Goal: Complete application form: Complete application form

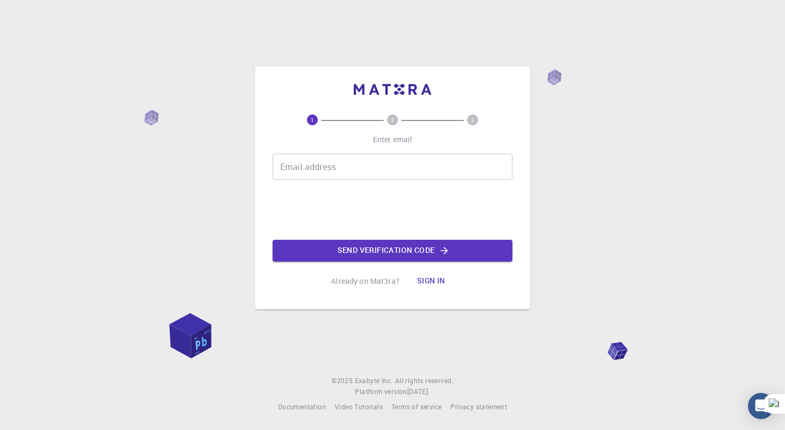
click at [359, 168] on input "Email address" at bounding box center [392, 167] width 240 height 26
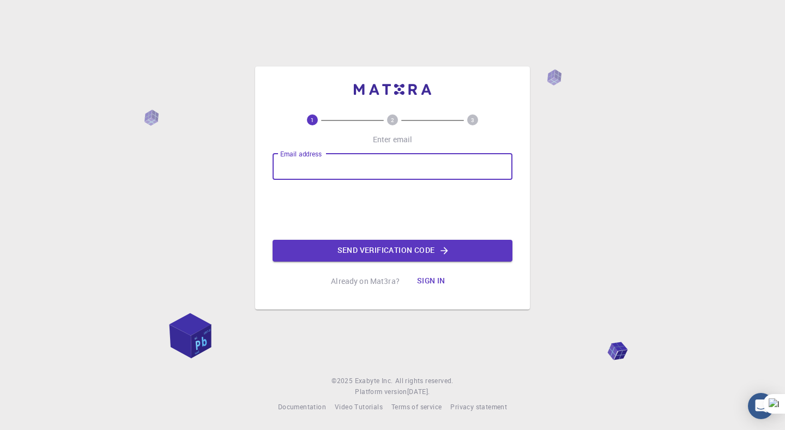
type input "[EMAIL_ADDRESS][DOMAIN_NAME]"
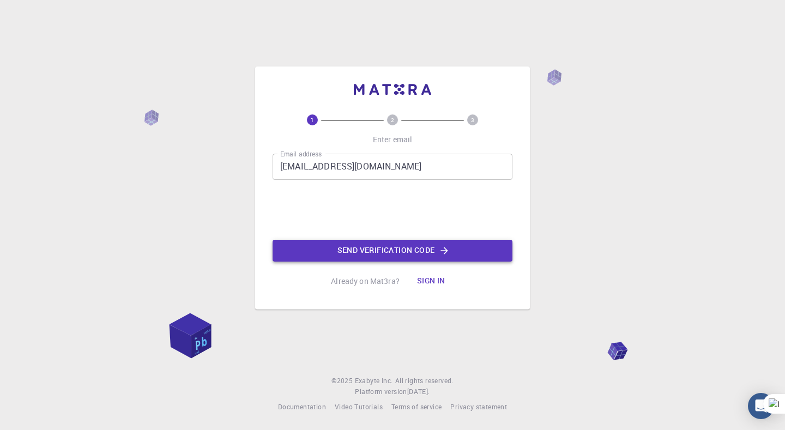
click at [346, 253] on button "Send verification code" at bounding box center [392, 251] width 240 height 22
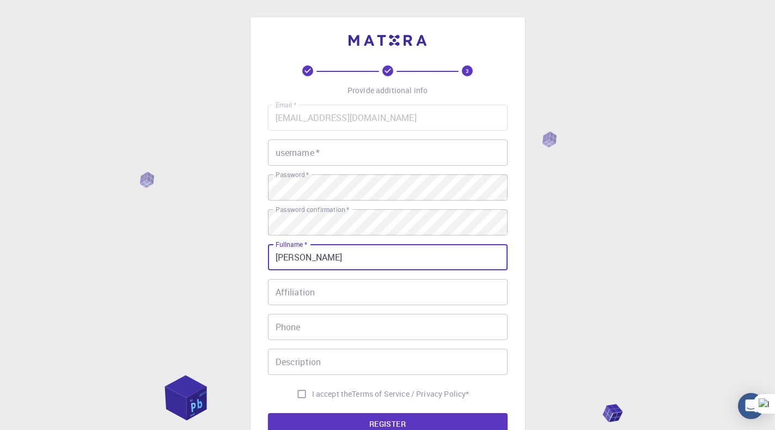
type input "[PERSON_NAME]"
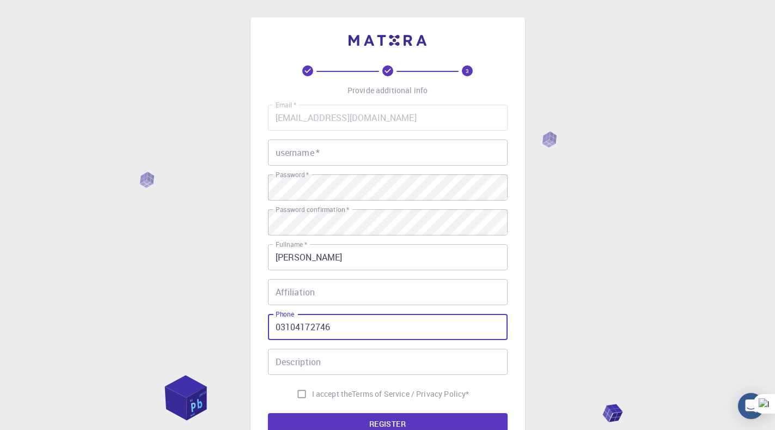
type input "03104172746"
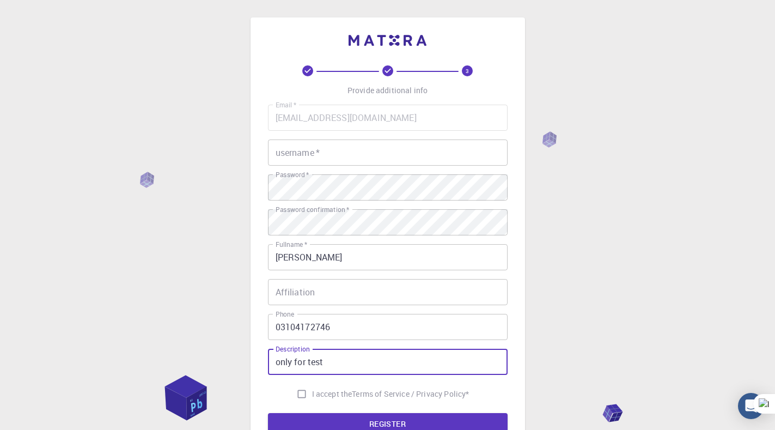
type input "only for test"
click at [268, 413] on button "REGISTER" at bounding box center [388, 424] width 240 height 22
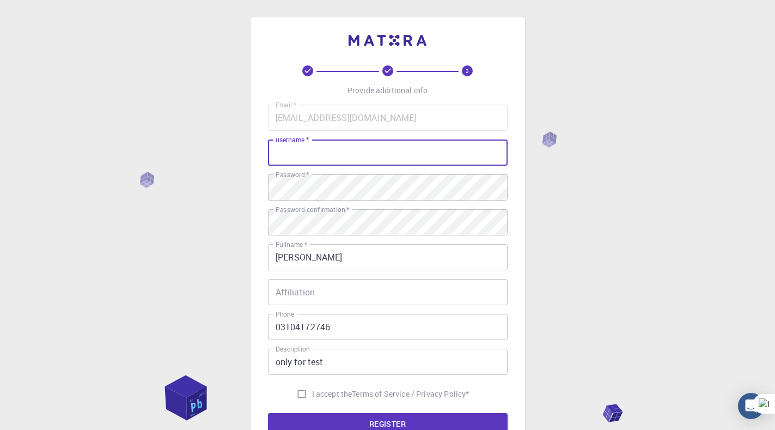
click at [327, 153] on input "username   *" at bounding box center [388, 152] width 240 height 26
click at [323, 149] on input "username   *" at bounding box center [388, 152] width 240 height 26
click at [326, 154] on input "username   *" at bounding box center [388, 152] width 240 height 26
type input "usmanyousaf-746"
click at [268, 413] on button "REGISTER" at bounding box center [388, 424] width 240 height 22
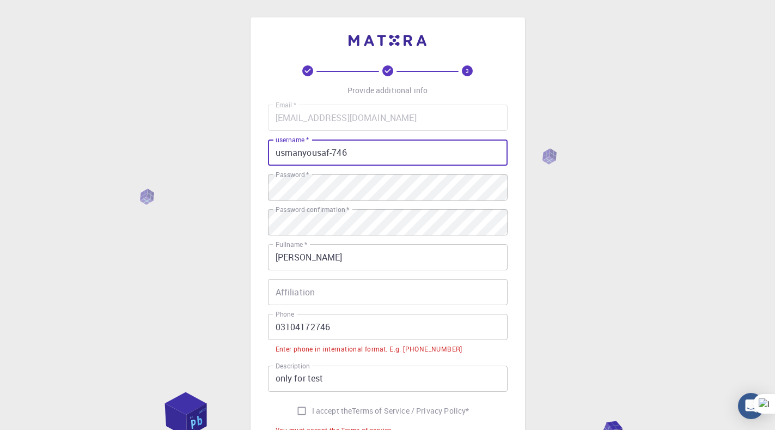
click at [279, 325] on input "03104172746" at bounding box center [388, 327] width 240 height 26
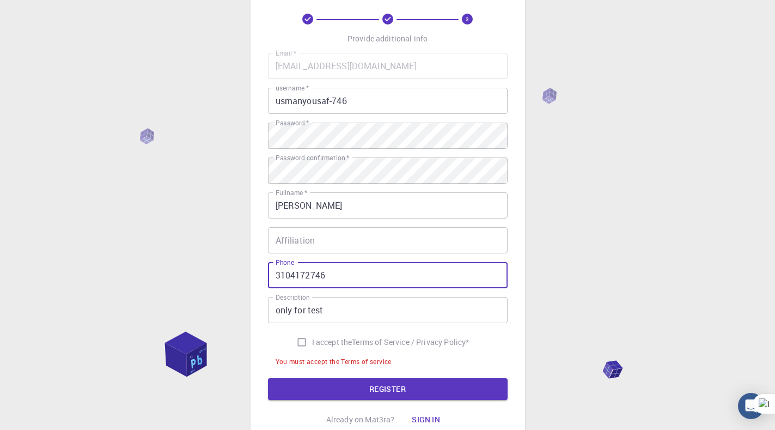
scroll to position [54, 0]
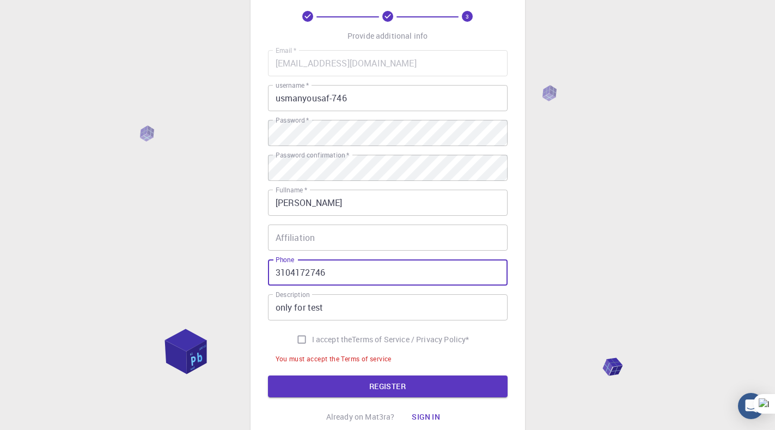
type input "3104172746"
click at [297, 341] on input "I accept the Terms of Service / Privacy Policy *" at bounding box center [302, 339] width 21 height 21
checkbox input "true"
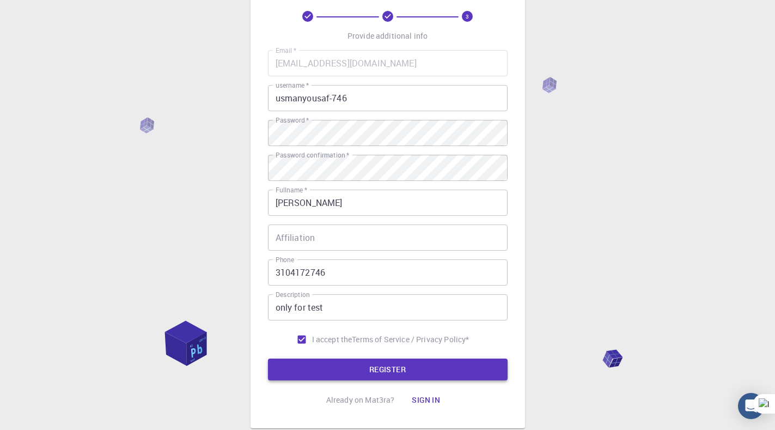
click at [316, 377] on button "REGISTER" at bounding box center [388, 370] width 240 height 22
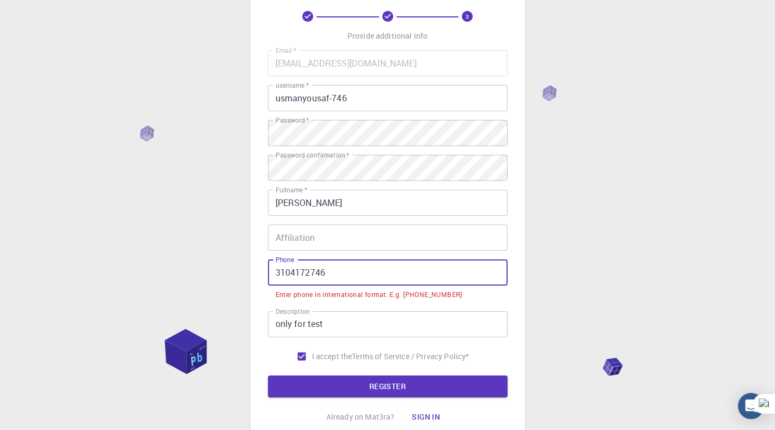
drag, startPoint x: 337, startPoint y: 272, endPoint x: 236, endPoint y: 272, distance: 100.3
click at [236, 272] on div "3 Provide additional info Email   * usmanyousaf4172@gmail.com Email   * usernam…" at bounding box center [387, 232] width 775 height 572
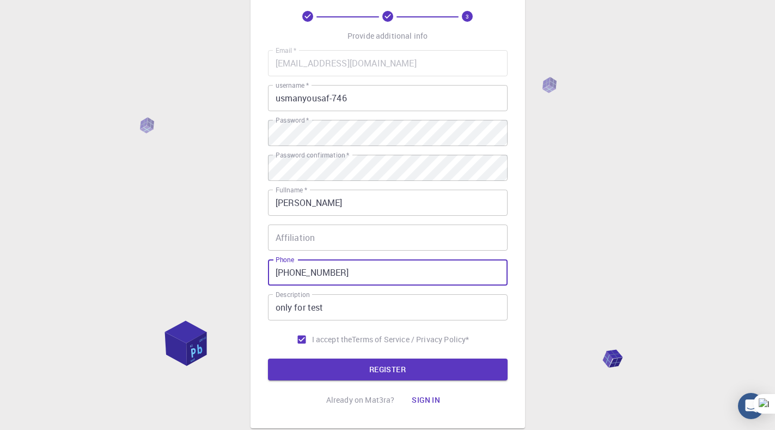
click at [268, 359] on button "REGISTER" at bounding box center [388, 370] width 240 height 22
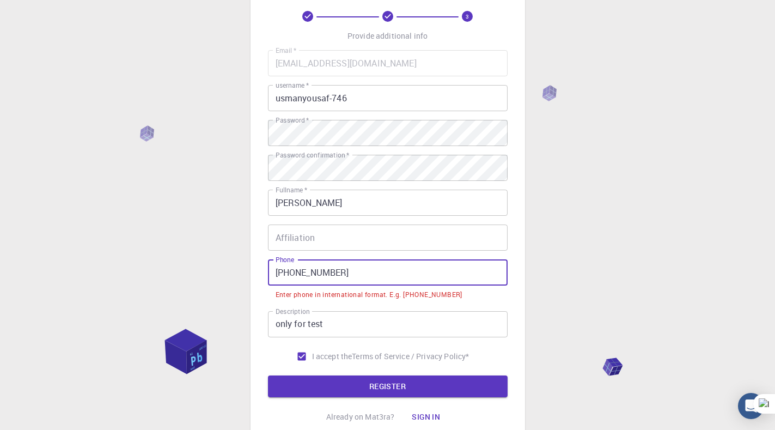
click at [293, 272] on input "+92 3104172746" at bounding box center [388, 272] width 240 height 26
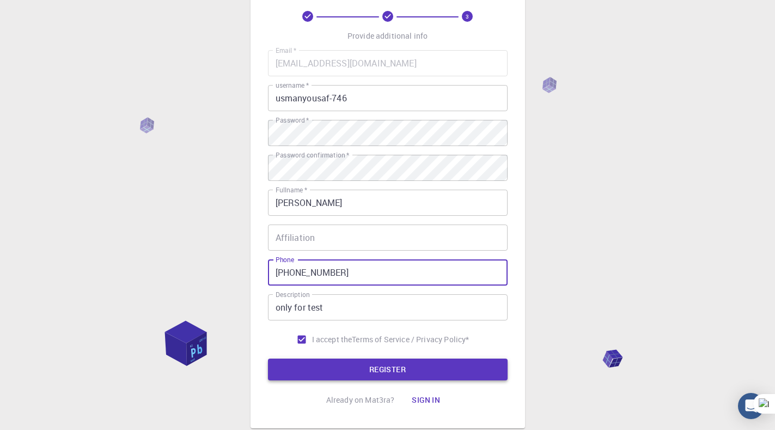
type input "+923104172746"
click at [327, 365] on button "REGISTER" at bounding box center [388, 370] width 240 height 22
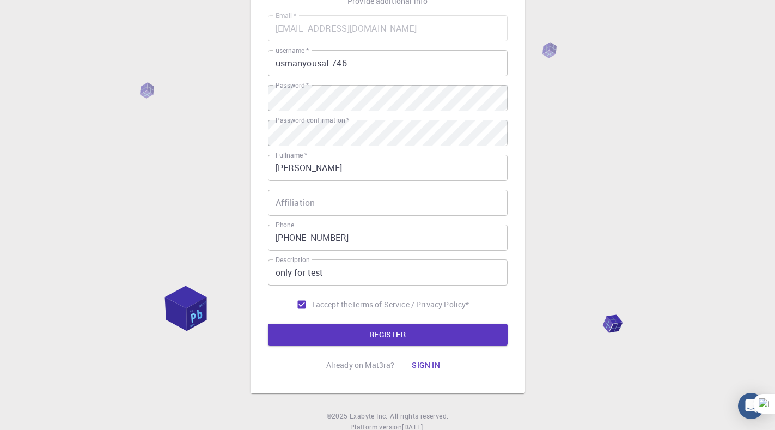
scroll to position [70, 0]
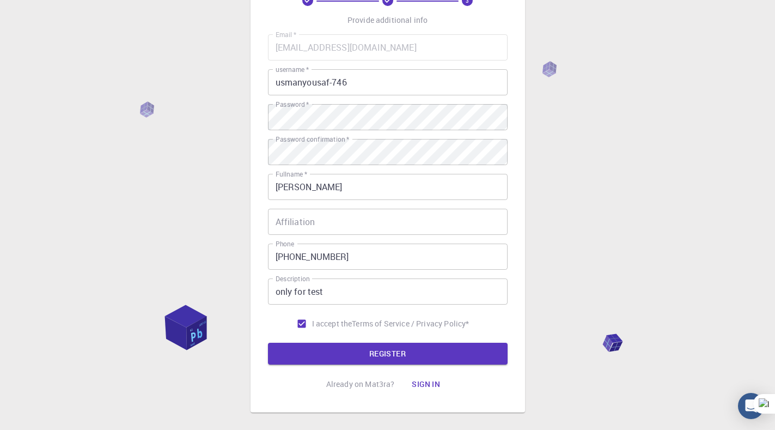
click at [418, 362] on body "3 Provide additional info Email   * usmanyousaf4172@gmail.com Email   * usernam…" at bounding box center [387, 207] width 775 height 555
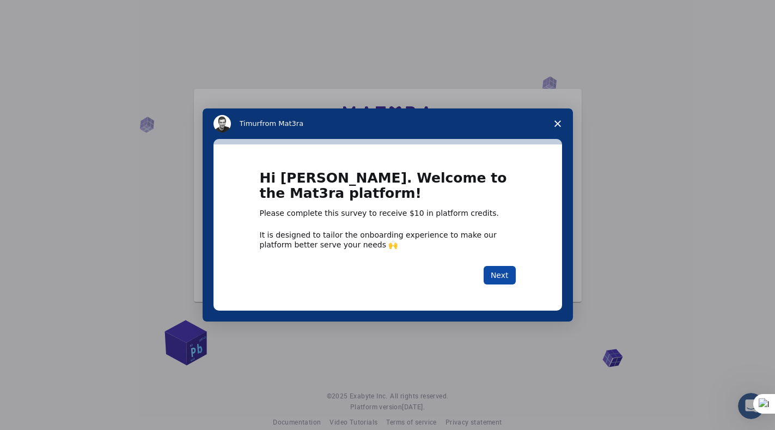
click at [492, 276] on button "Next" at bounding box center [500, 275] width 32 height 19
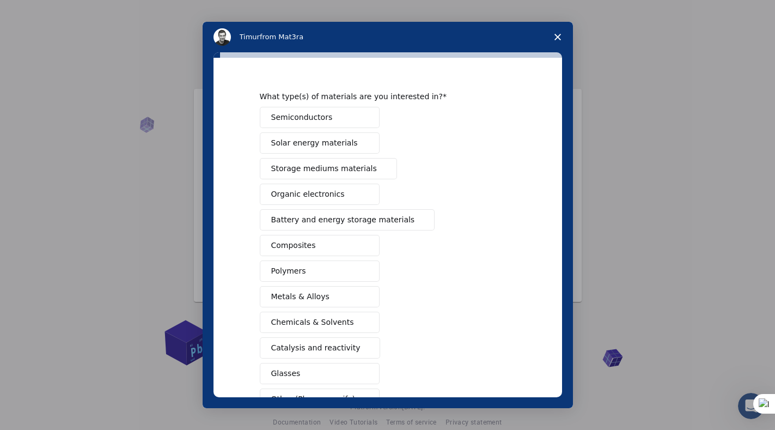
scroll to position [54, 0]
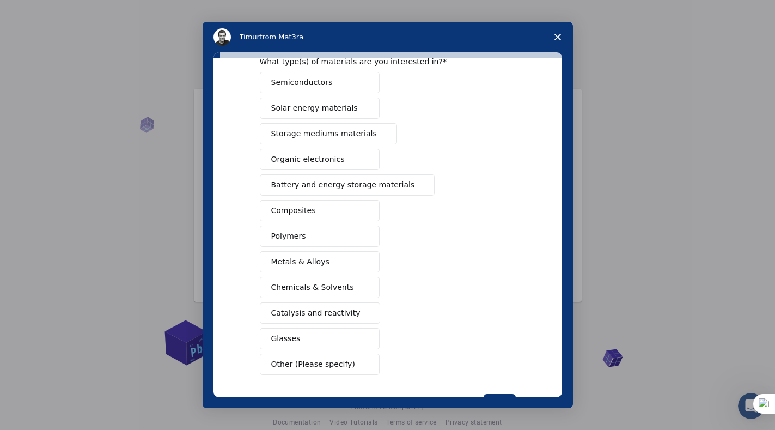
click at [309, 258] on span "Metals & Alloys" at bounding box center [300, 261] width 58 height 11
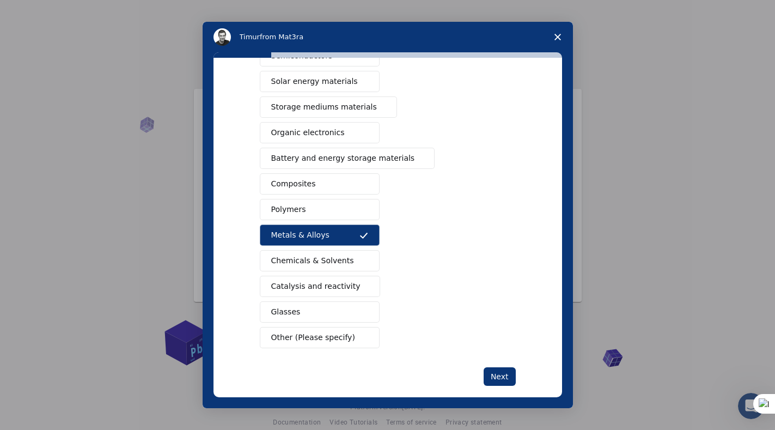
scroll to position [96, 0]
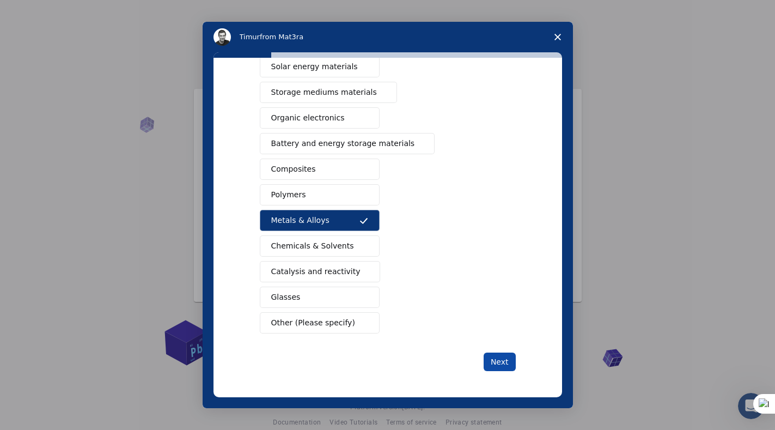
click at [493, 366] on button "Next" at bounding box center [500, 362] width 32 height 19
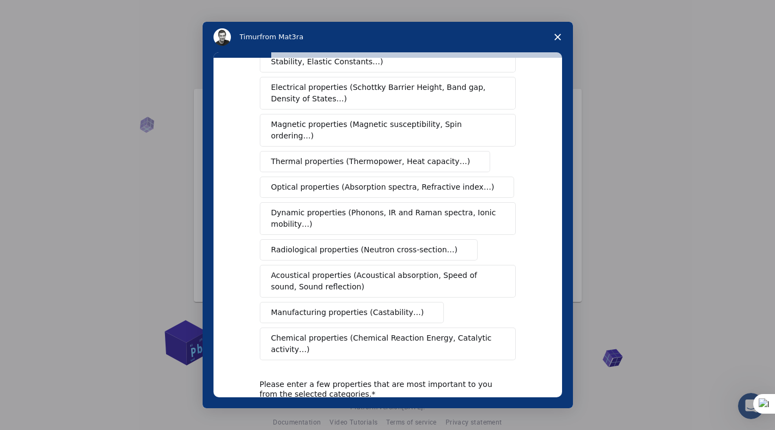
scroll to position [109, 0]
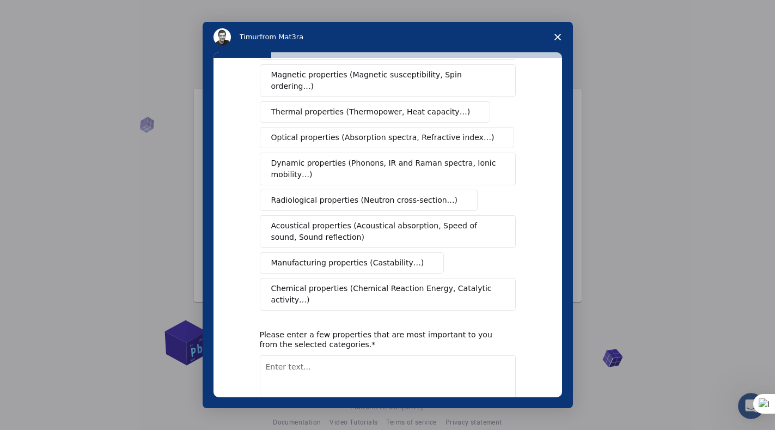
click at [288, 355] on textarea "Enter text..." at bounding box center [388, 377] width 256 height 45
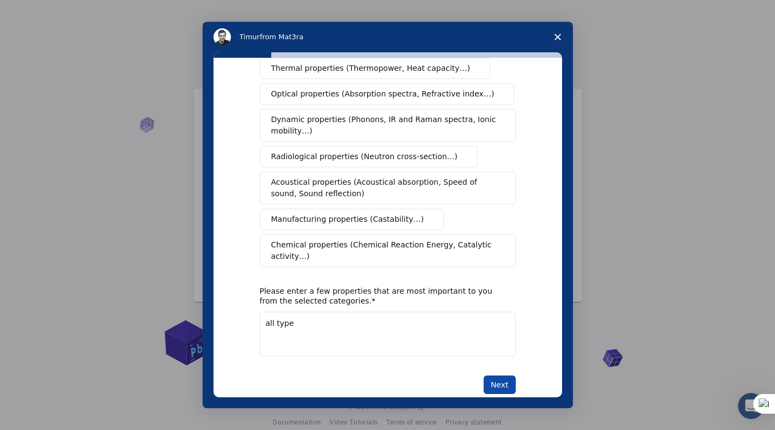
click at [503, 375] on button "Next" at bounding box center [500, 384] width 32 height 19
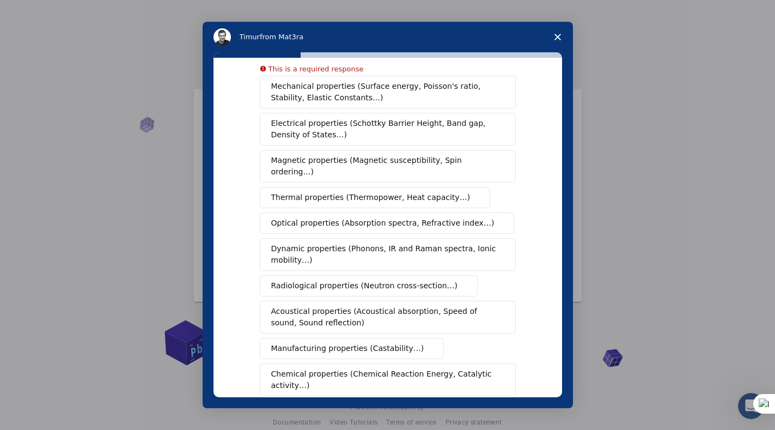
scroll to position [111, 0]
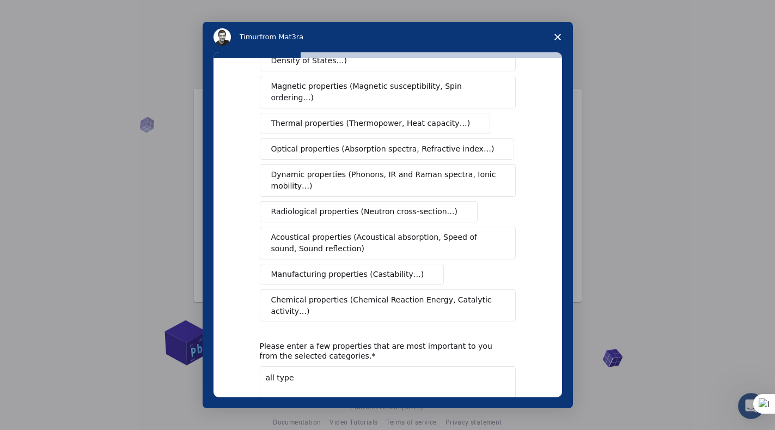
click at [0, 0] on span "types" at bounding box center [0, 0] width 0 height 0
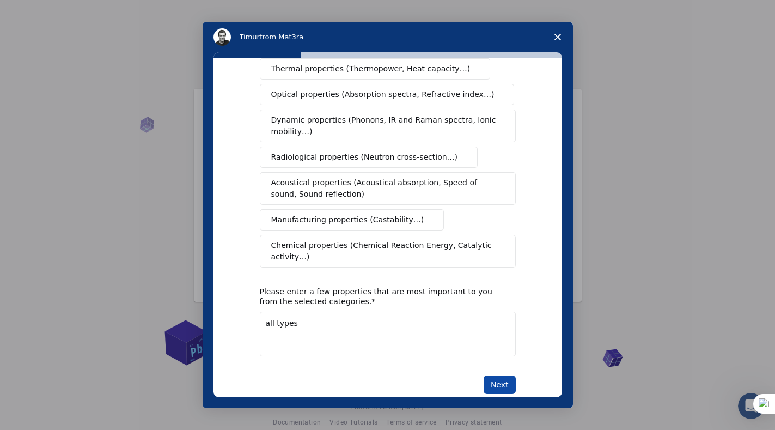
type textarea "all types"
click at [501, 375] on button "Next" at bounding box center [500, 384] width 32 height 19
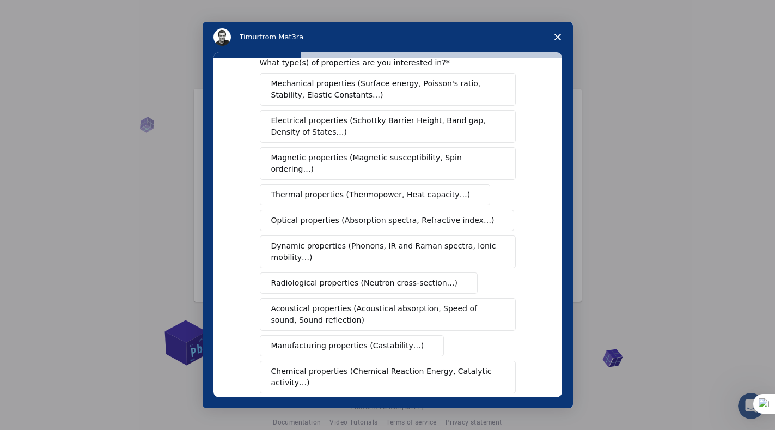
click at [327, 104] on button "Mechanical properties (Surface energy, Poisson's ratio, Stability, Elastic Cons…" at bounding box center [388, 89] width 256 height 33
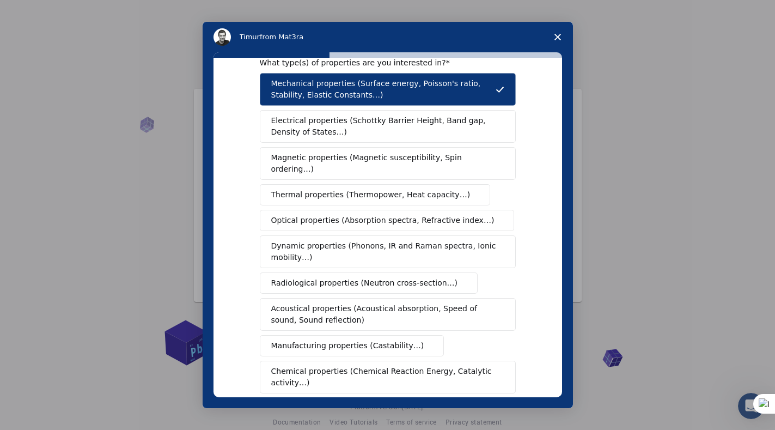
click at [337, 128] on span "Electrical properties (Schottky Barrier Height, Band gap, Density of States…)" at bounding box center [384, 126] width 227 height 23
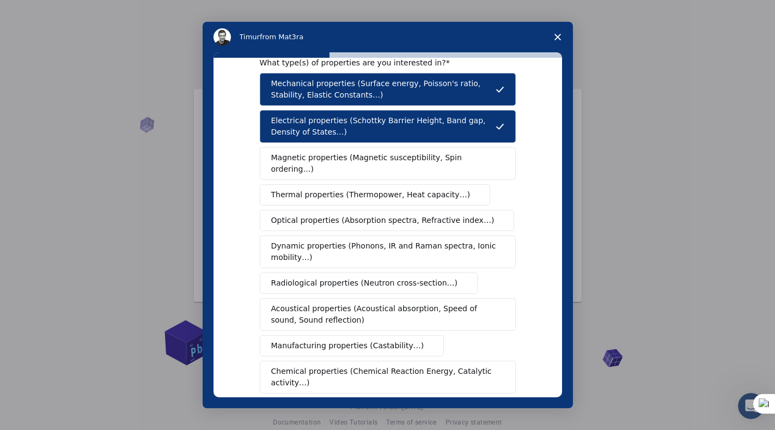
click at [329, 155] on span "Magnetic properties (Magnetic susceptibility, Spin ordering…)" at bounding box center [383, 163] width 225 height 23
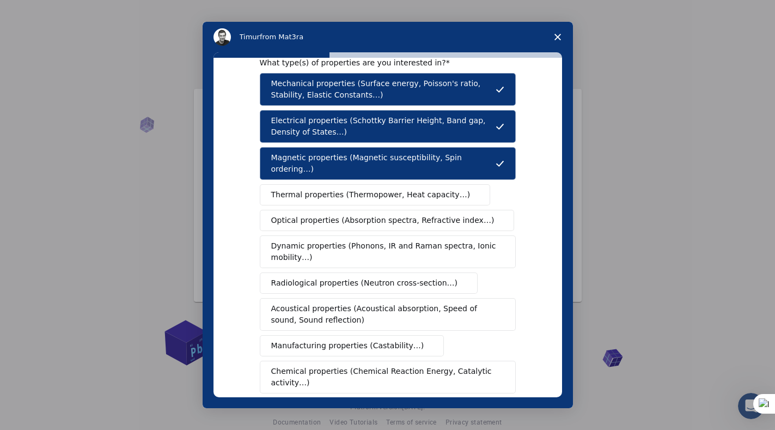
click at [339, 215] on span "Optical properties (Absorption spectra, Refractive index…)" at bounding box center [382, 220] width 223 height 11
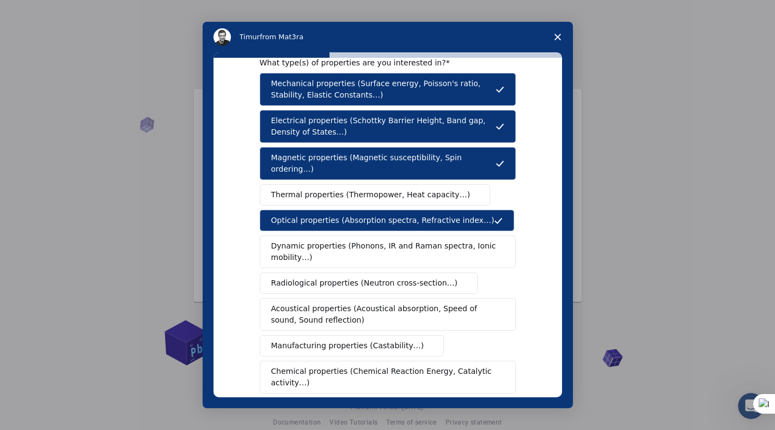
click at [344, 189] on span "Thermal properties (Thermopower, Heat capacity…)" at bounding box center [370, 194] width 199 height 11
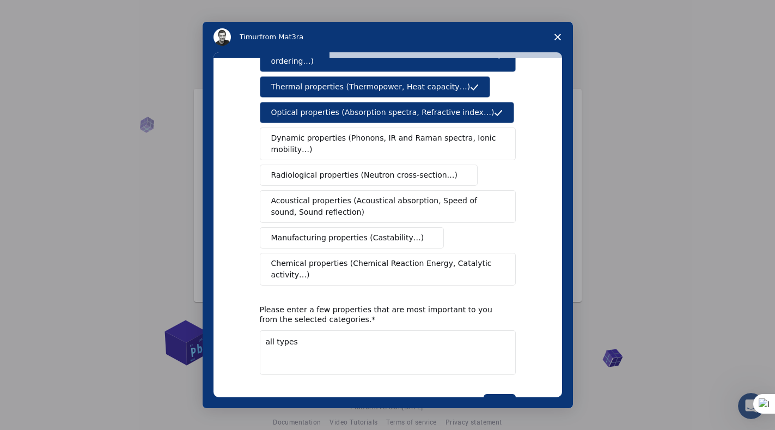
scroll to position [135, 0]
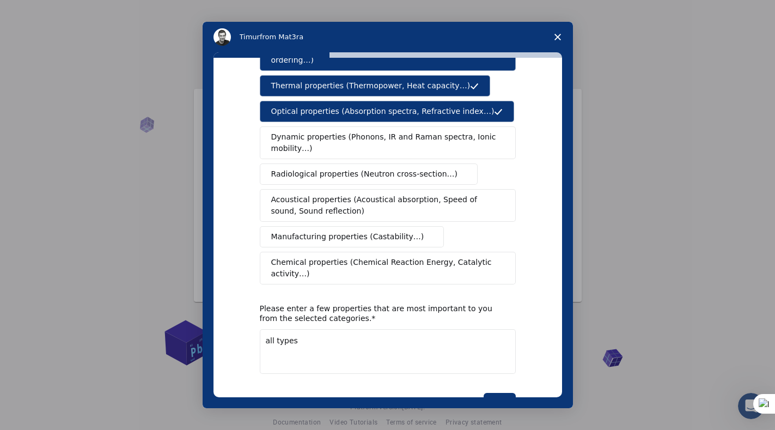
click at [335, 131] on span "Dynamic properties (Phonons, IR and Raman spectra, Ionic mobility…)" at bounding box center [384, 142] width 226 height 23
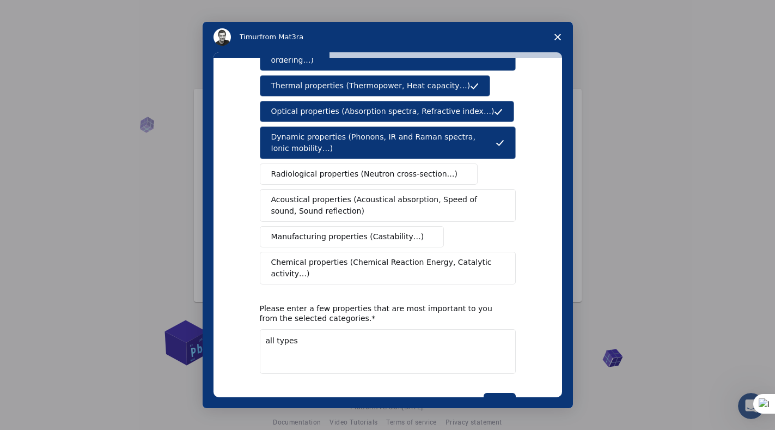
click at [331, 168] on span "Radiological properties (Neutron cross-section…)" at bounding box center [364, 173] width 187 height 11
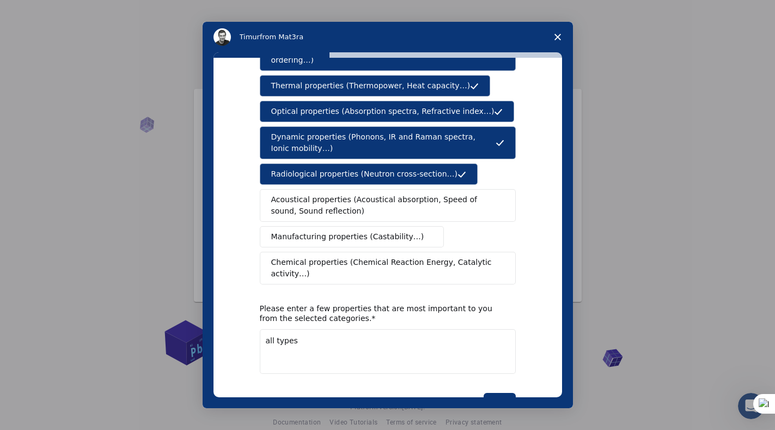
click at [328, 194] on span "Acoustical properties (Acoustical absorption, Speed of sound, Sound reflection)" at bounding box center [384, 205] width 227 height 23
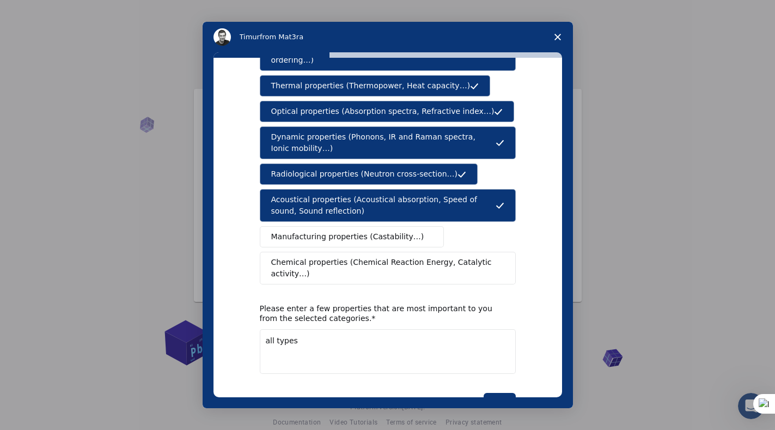
click at [328, 231] on span "Manufacturing properties (Castability…)" at bounding box center [347, 236] width 153 height 11
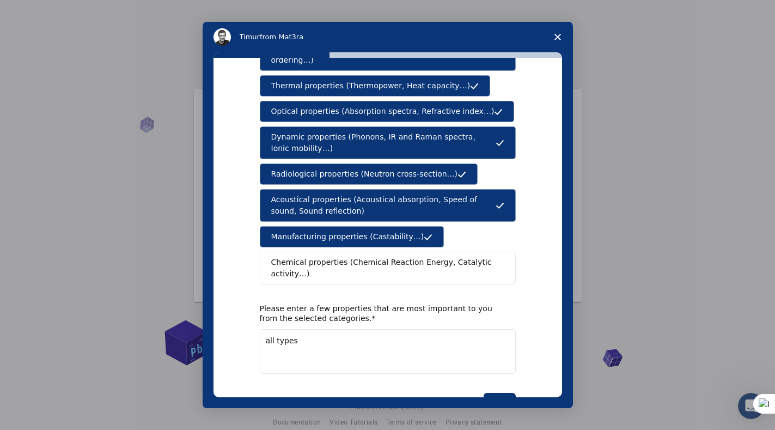
click at [329, 257] on span "Chemical properties (Chemical Reaction Energy, Catalytic activity…)" at bounding box center [384, 268] width 226 height 23
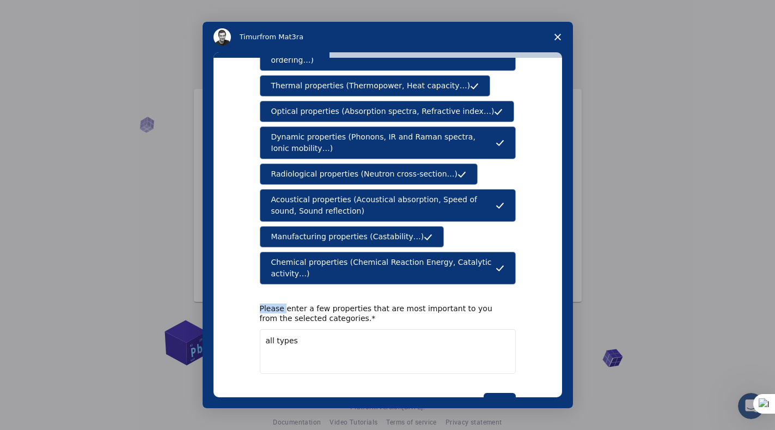
drag, startPoint x: 280, startPoint y: 281, endPoint x: 319, endPoint y: 345, distance: 75.3
click at [246, 296] on div "What type(s) of properties are you interested in? Mechanical properties (Surfac…" at bounding box center [388, 227] width 349 height 339
drag, startPoint x: 275, startPoint y: 309, endPoint x: 221, endPoint y: 309, distance: 53.4
click at [223, 309] on div "What type(s) of properties are you interested in? Mechanical properties (Surfac…" at bounding box center [388, 227] width 349 height 339
click at [507, 393] on button "Next" at bounding box center [500, 402] width 32 height 19
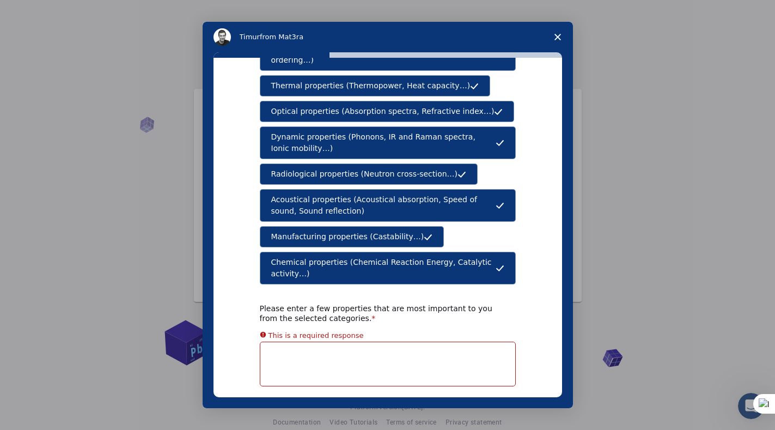
click at [301, 342] on textarea "Enter text..." at bounding box center [388, 364] width 256 height 45
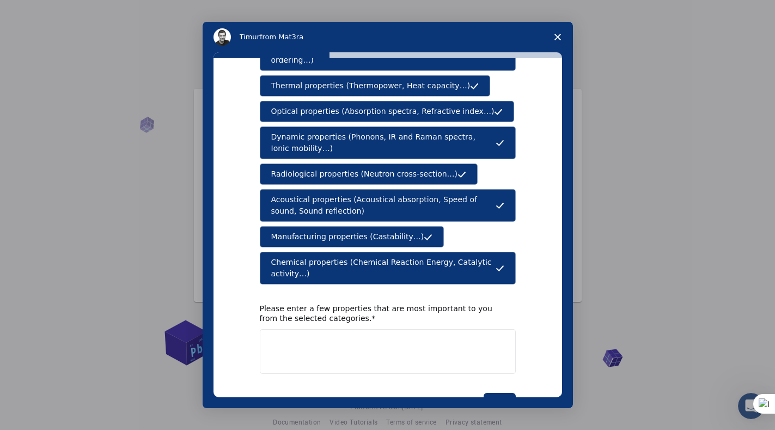
click at [286, 329] on textarea "Enter text..." at bounding box center [388, 351] width 256 height 45
click at [0, 0] on span "thermal," at bounding box center [0, 0] width 0 height 0
click at [0, 0] on span "mechanical," at bounding box center [0, 0] width 0 height 0
type textarea "mechanical, thermal, electrical & Dynamic"
click at [501, 393] on button "Next" at bounding box center [500, 402] width 32 height 19
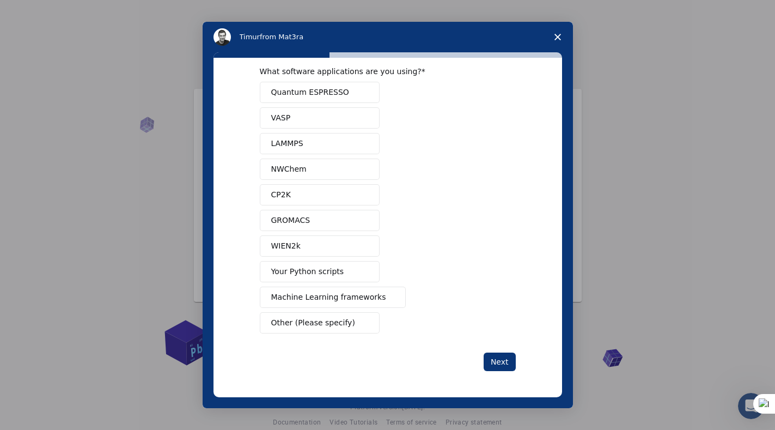
scroll to position [0, 0]
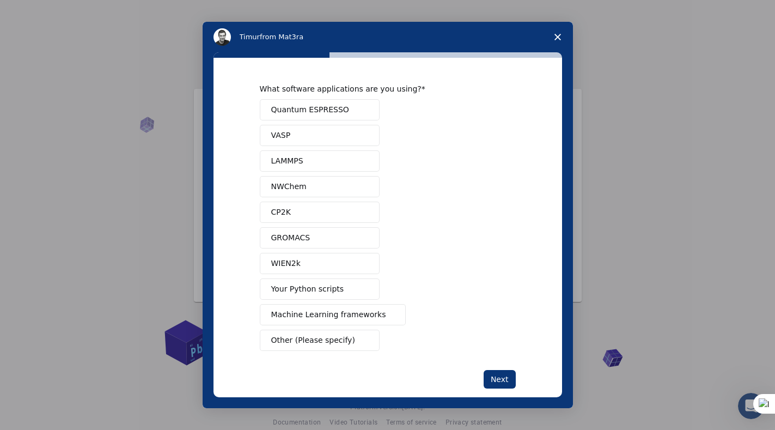
click at [336, 342] on span "Other (Please specify)" at bounding box center [313, 340] width 84 height 11
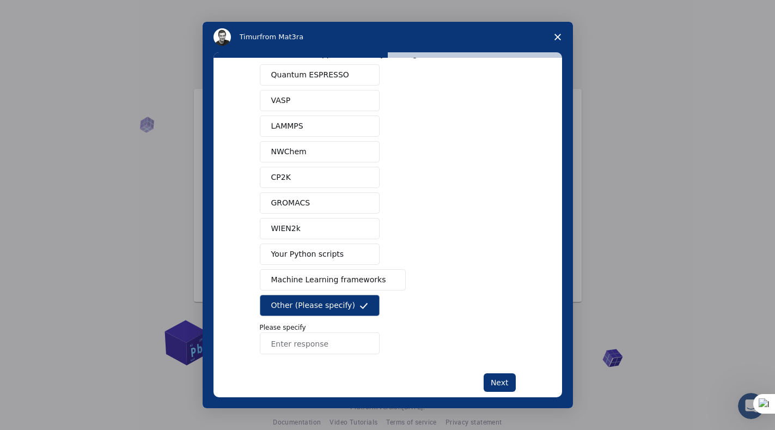
scroll to position [54, 0]
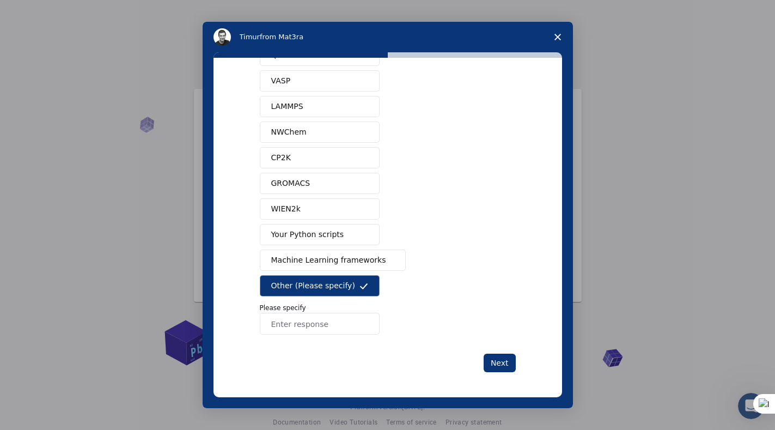
click at [296, 326] on input "Enter response" at bounding box center [320, 324] width 120 height 22
type input "Autocad"
click at [488, 373] on div "What software applications are you using? Quantum ESPRESSO VASP LAMMPS NWChem C…" at bounding box center [388, 227] width 349 height 339
click at [497, 367] on button "Next" at bounding box center [500, 363] width 32 height 19
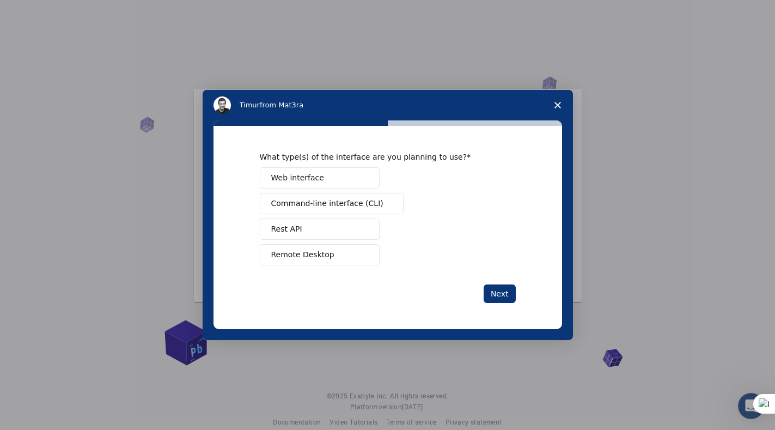
click at [306, 179] on span "Web interface" at bounding box center [297, 177] width 53 height 11
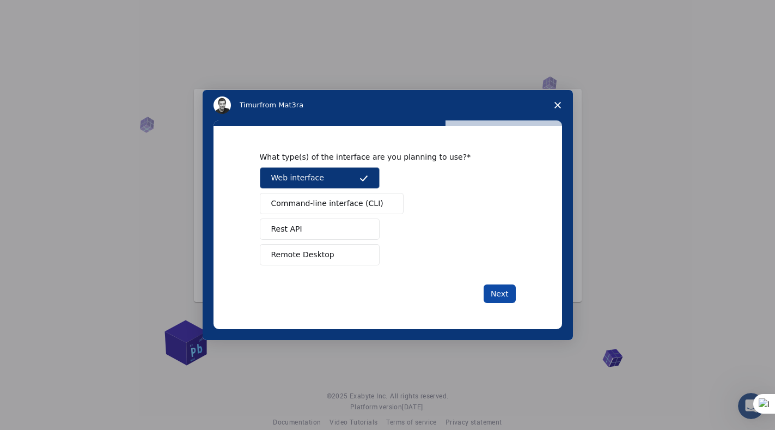
click at [508, 294] on button "Next" at bounding box center [500, 293] width 32 height 19
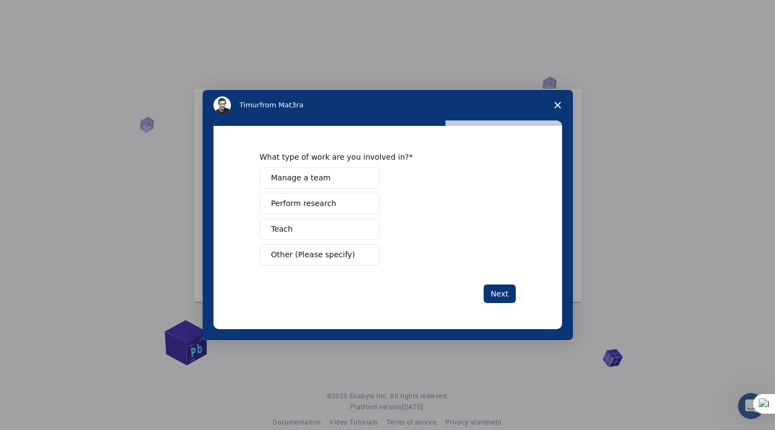
click at [318, 203] on span "Perform research" at bounding box center [303, 203] width 65 height 11
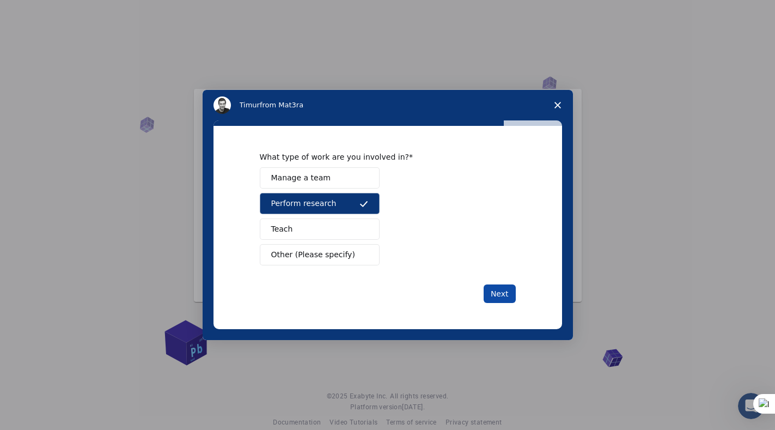
click at [509, 293] on button "Next" at bounding box center [500, 293] width 32 height 19
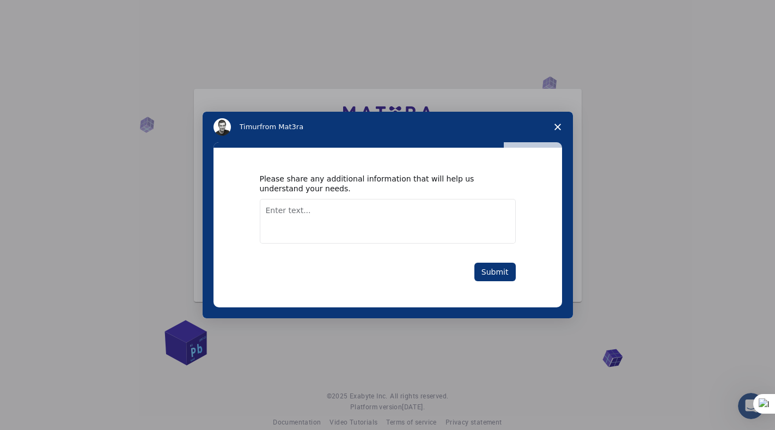
click at [303, 212] on textarea "Enter text..." at bounding box center [388, 221] width 256 height 45
type textarea "i want to test some material for my project"
drag, startPoint x: 500, startPoint y: 276, endPoint x: 505, endPoint y: 267, distance: 9.7
click at [500, 276] on button "Submit" at bounding box center [495, 272] width 41 height 19
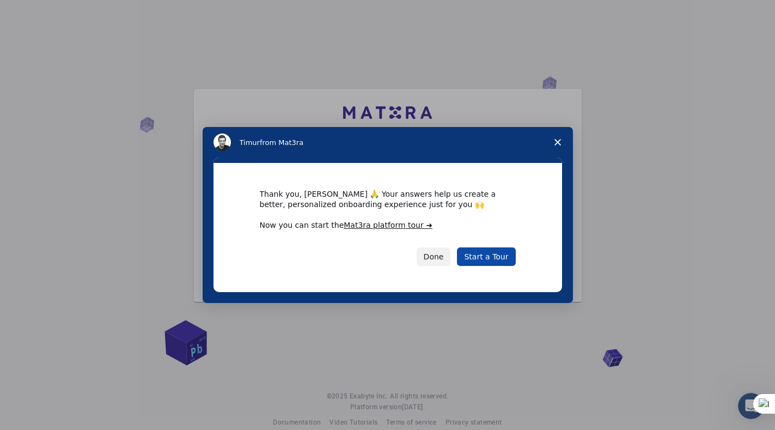
click at [484, 258] on link "Start a Tour" at bounding box center [486, 256] width 58 height 19
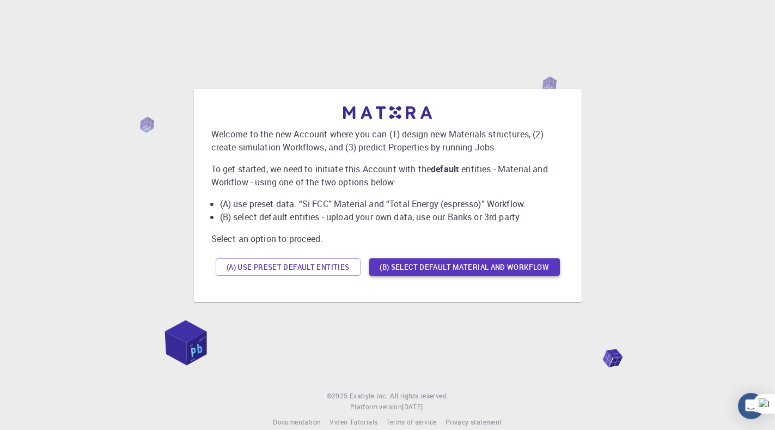
click at [407, 265] on button "(B) Select default material and workflow" at bounding box center [464, 266] width 191 height 17
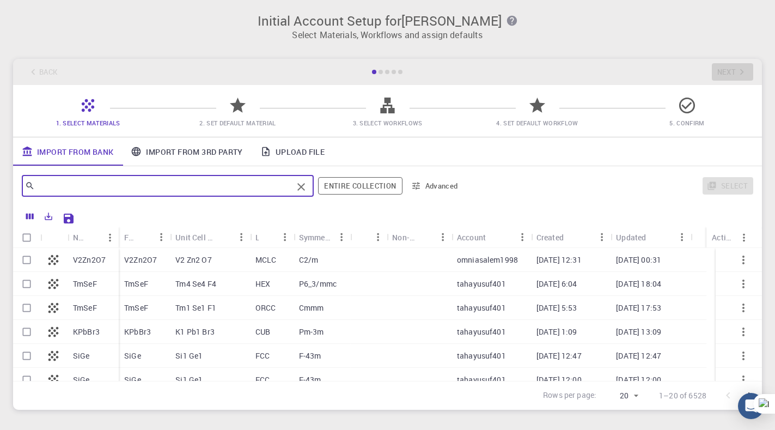
click at [264, 192] on input "text" at bounding box center [164, 185] width 258 height 15
click at [205, 150] on link "Import From 3rd Party" at bounding box center [186, 151] width 129 height 28
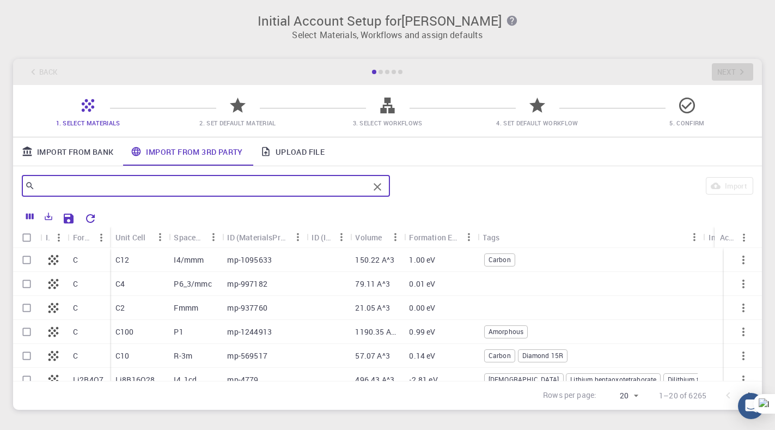
click at [194, 186] on input "text" at bounding box center [202, 185] width 334 height 15
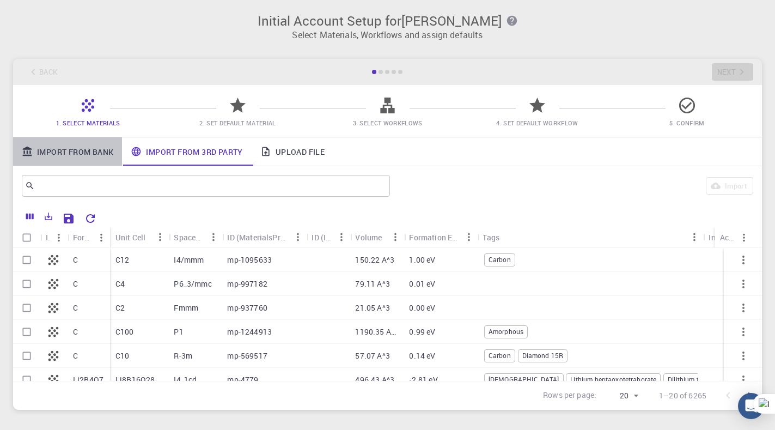
click at [95, 155] on link "Import From Bank" at bounding box center [67, 151] width 109 height 28
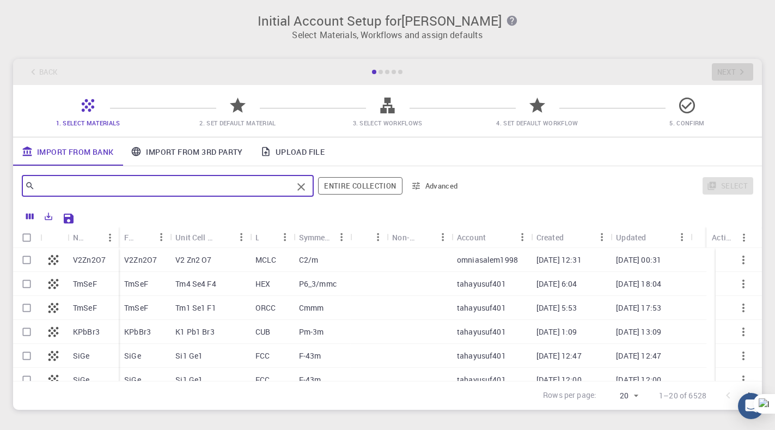
click at [96, 179] on input "text" at bounding box center [164, 185] width 258 height 15
type input "d"
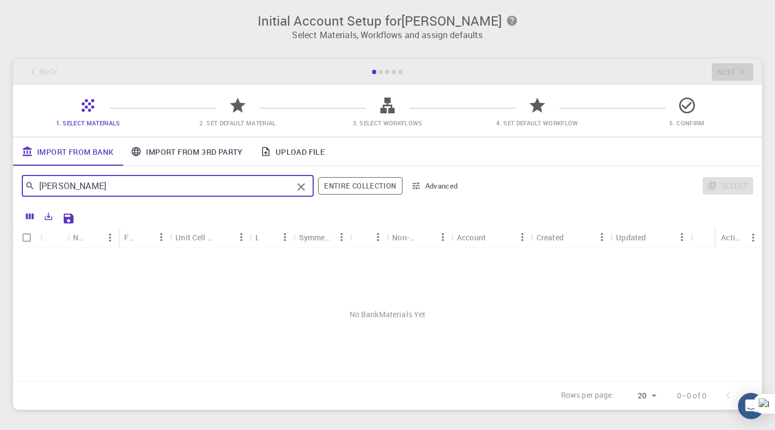
type input "[PERSON_NAME]"
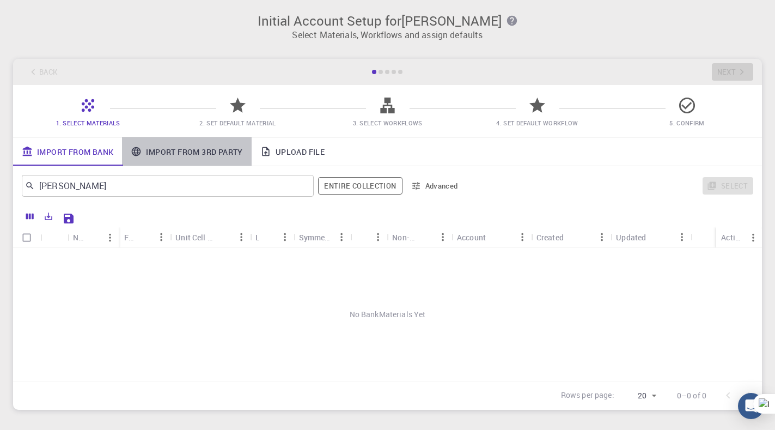
click at [173, 152] on link "Import From 3rd Party" at bounding box center [186, 151] width 129 height 28
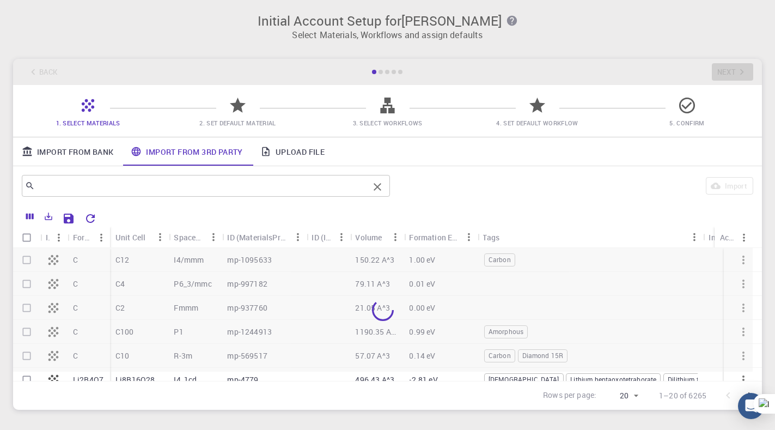
click at [86, 183] on input "text" at bounding box center [202, 185] width 334 height 15
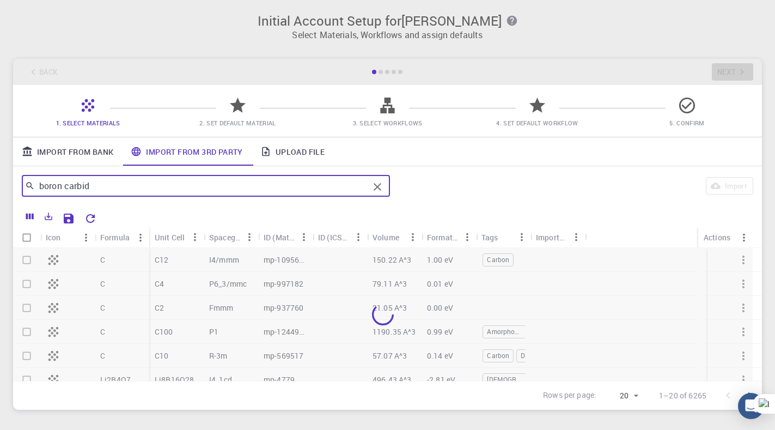
type input "boron carbide"
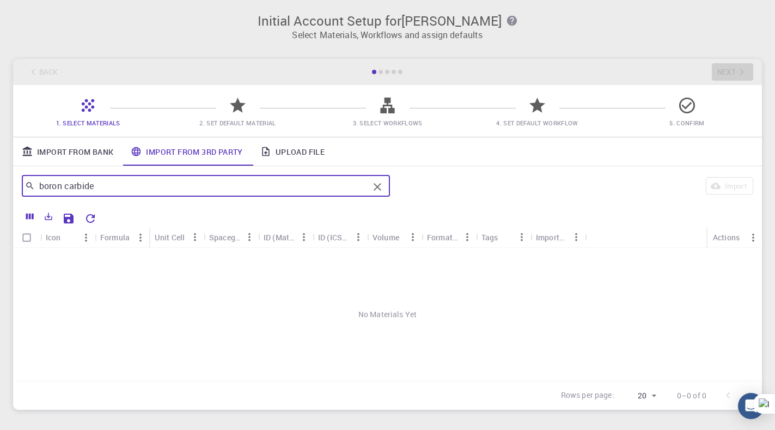
click at [377, 189] on icon "Clear" at bounding box center [377, 186] width 13 height 13
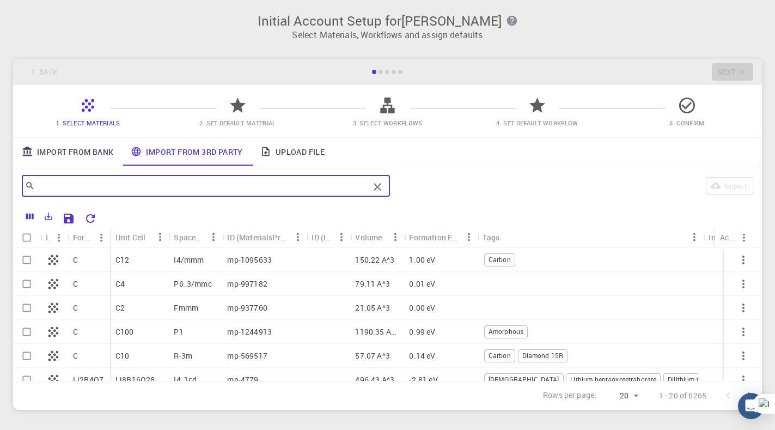
scroll to position [0, 32]
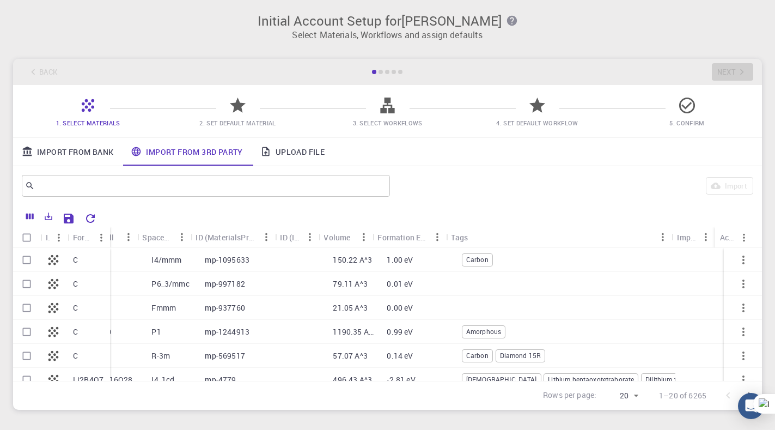
click at [383, 73] on div at bounding box center [381, 72] width 4 height 4
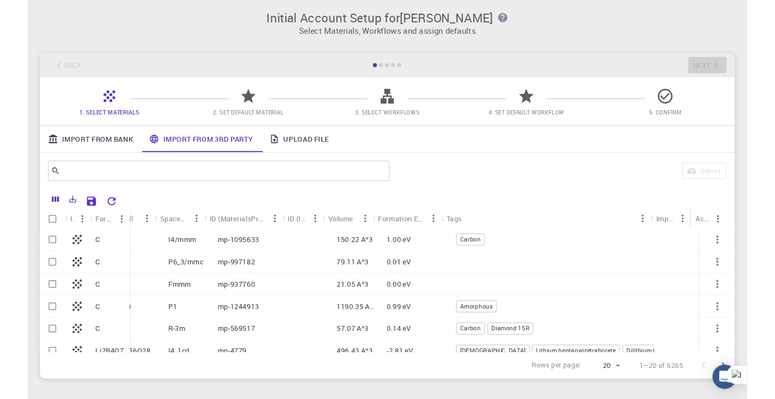
scroll to position [0, 0]
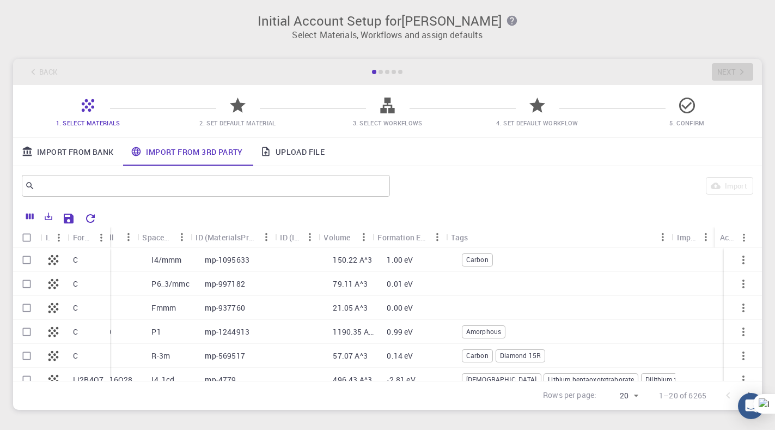
click at [318, 154] on link "Upload File" at bounding box center [293, 151] width 82 height 28
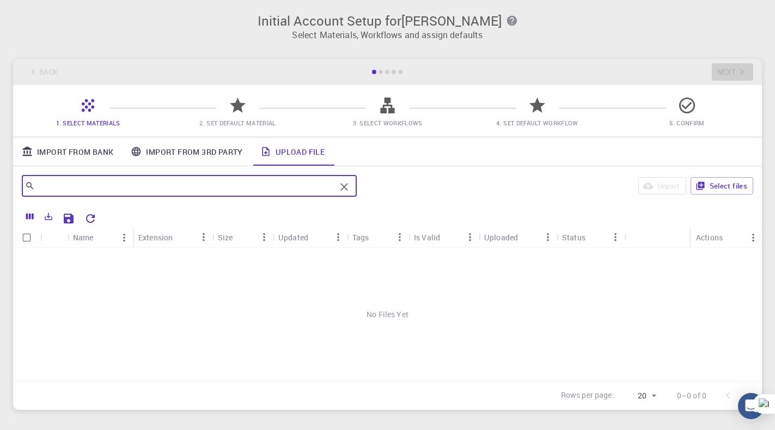
click at [187, 192] on input "text" at bounding box center [185, 185] width 301 height 15
click at [718, 191] on button "Select files" at bounding box center [722, 185] width 63 height 17
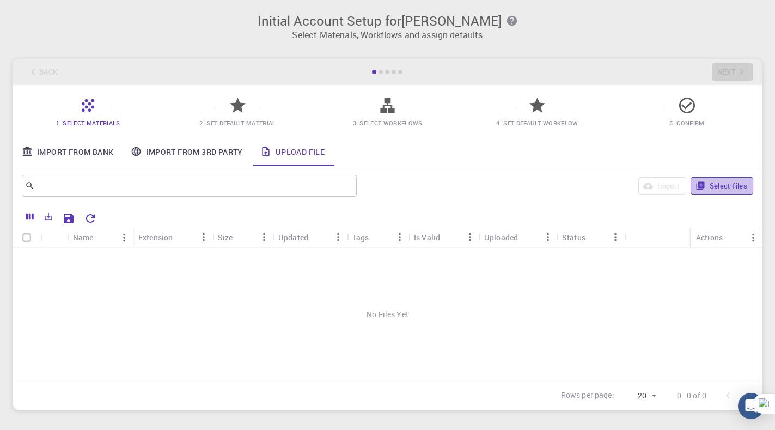
click at [733, 185] on button "Select files" at bounding box center [722, 185] width 63 height 17
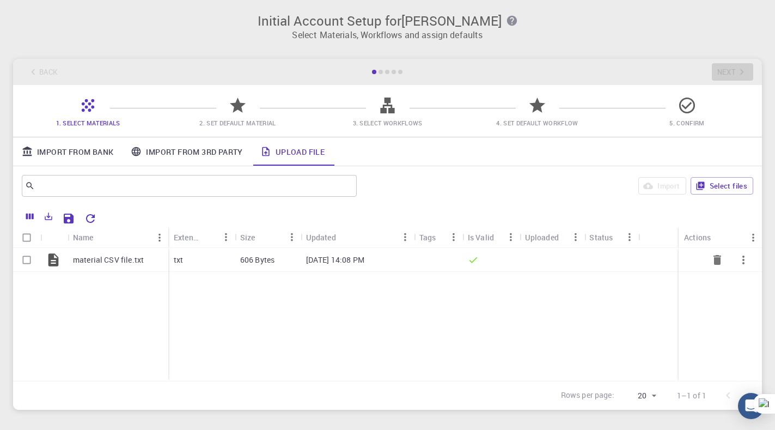
click at [27, 259] on input "Select row" at bounding box center [26, 260] width 21 height 21
checkbox input "true"
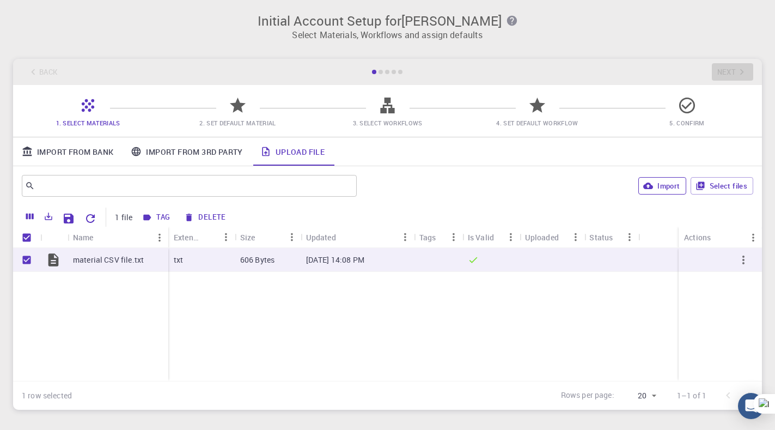
click at [666, 184] on button "Import" at bounding box center [662, 185] width 47 height 17
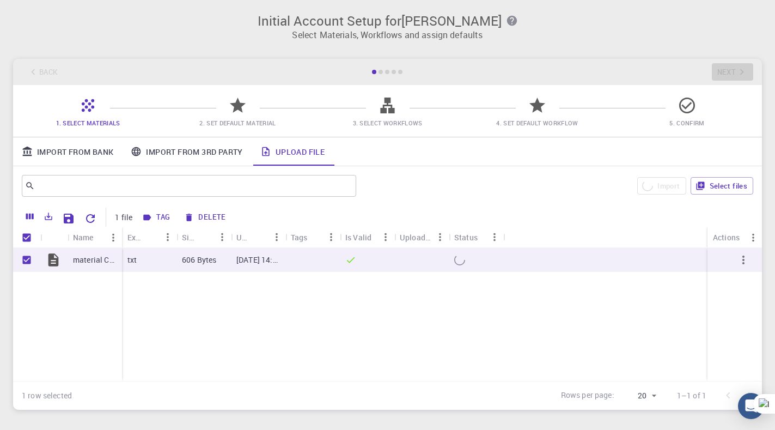
checkbox input "false"
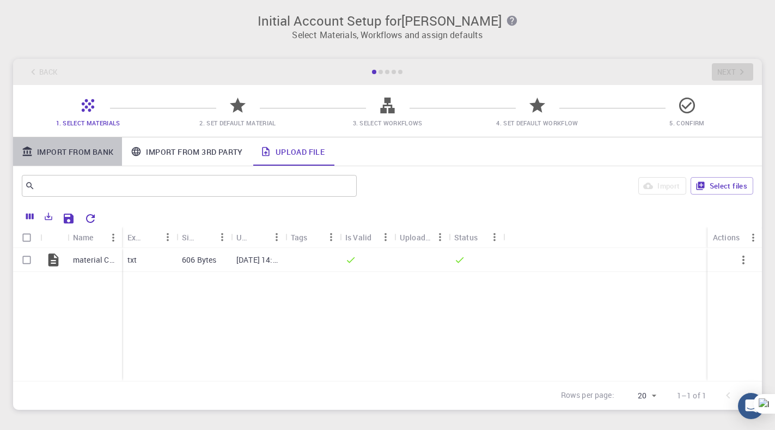
click at [77, 153] on link "Import From Bank" at bounding box center [67, 151] width 109 height 28
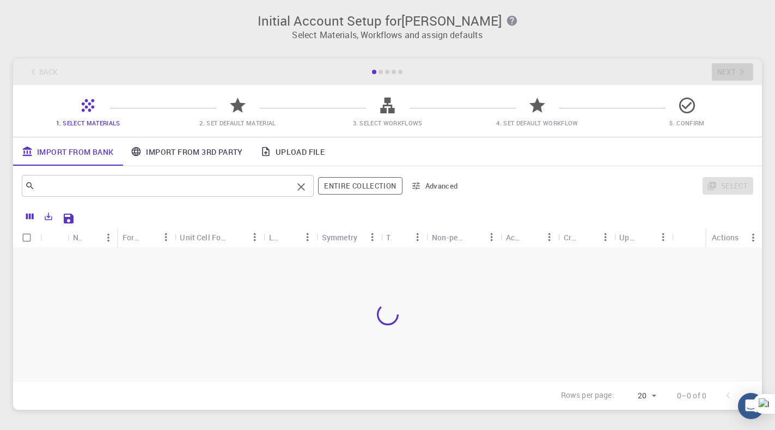
click at [92, 191] on input "text" at bounding box center [164, 185] width 258 height 15
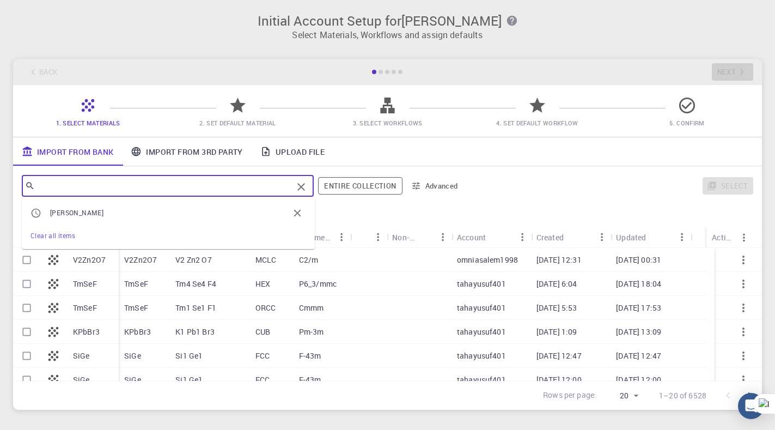
click at [83, 218] on span "[PERSON_NAME]" at bounding box center [169, 213] width 239 height 11
type input "[PERSON_NAME]"
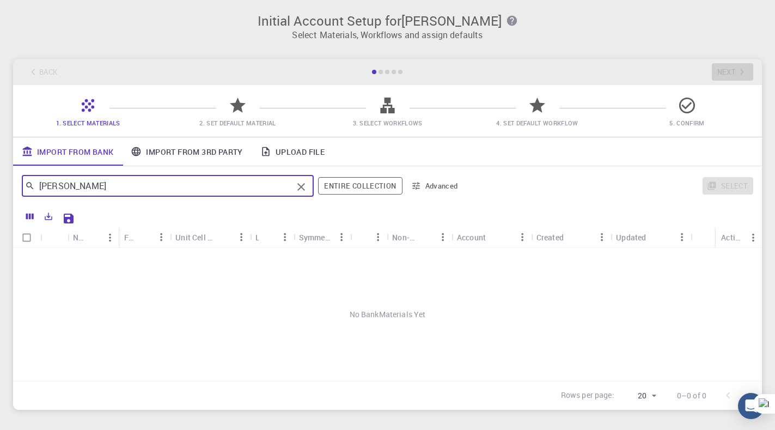
click at [303, 185] on icon "Clear" at bounding box center [301, 186] width 13 height 13
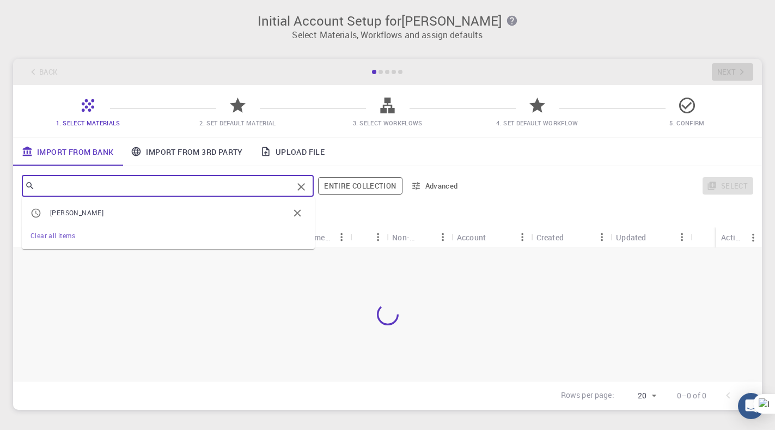
click at [268, 187] on input "text" at bounding box center [164, 185] width 258 height 15
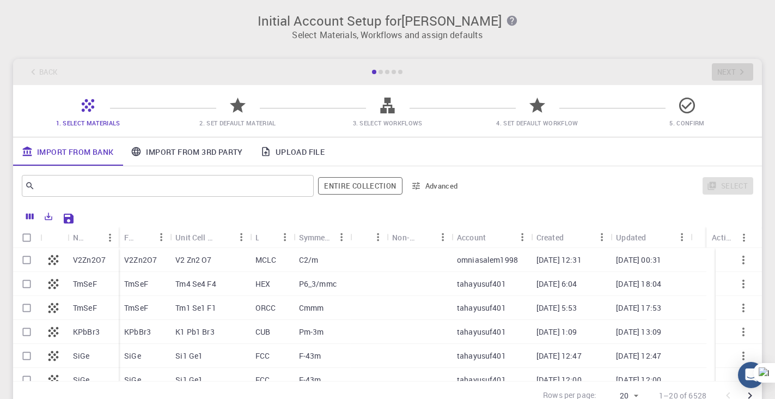
click at [684, 117] on div at bounding box center [687, 109] width 19 height 15
drag, startPoint x: 291, startPoint y: 154, endPoint x: 278, endPoint y: 151, distance: 13.4
click at [290, 154] on link "Upload File" at bounding box center [293, 151] width 82 height 28
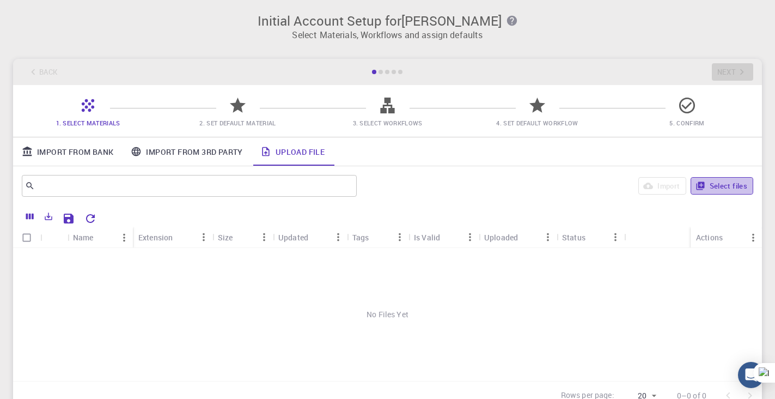
click at [727, 189] on button "Select files" at bounding box center [722, 185] width 63 height 17
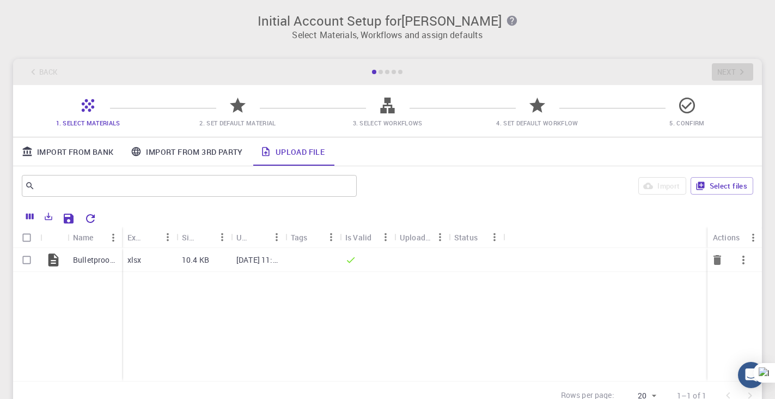
click at [23, 258] on input "Select row" at bounding box center [26, 260] width 21 height 21
checkbox input "true"
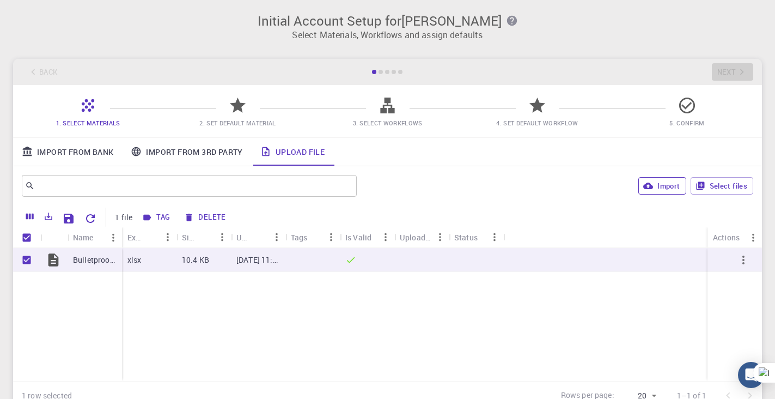
click at [675, 185] on button "Import" at bounding box center [662, 185] width 47 height 17
checkbox input "false"
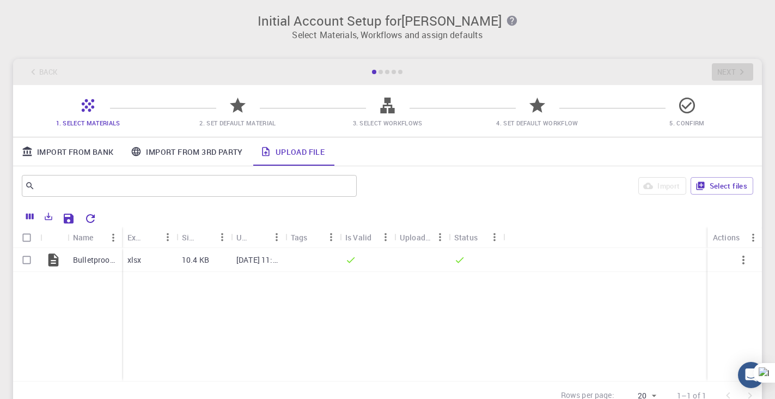
click at [456, 330] on div "Bulletproof Shield Material & Weight Calculation.xlsx xlsx 10.4 KB [DATE] 11:42…" at bounding box center [387, 314] width 749 height 133
click at [95, 150] on link "Import From Bank" at bounding box center [67, 151] width 109 height 28
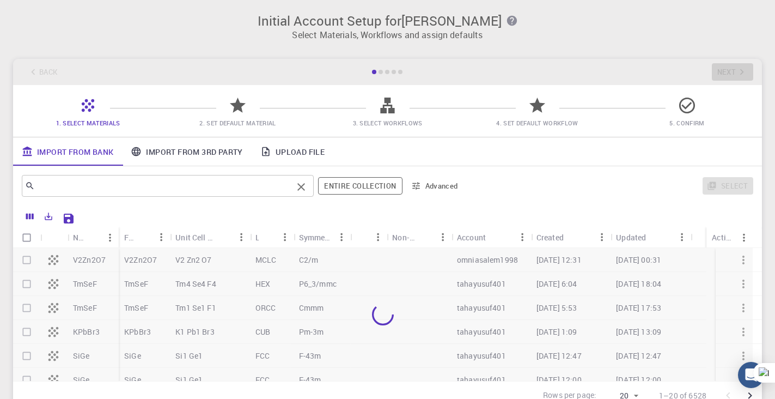
click at [104, 179] on div "​" at bounding box center [168, 186] width 292 height 22
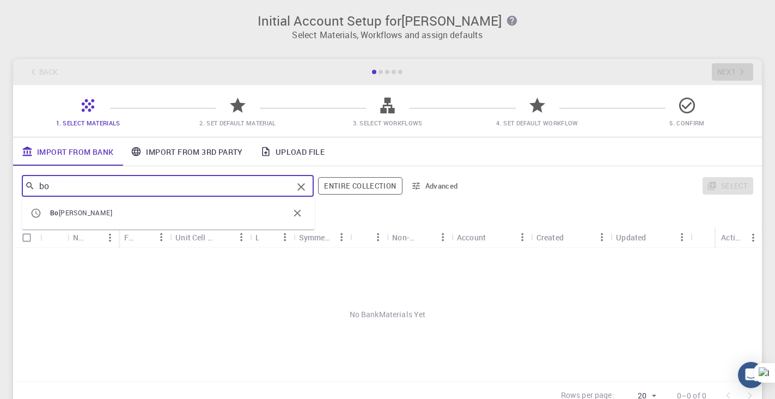
type input "b"
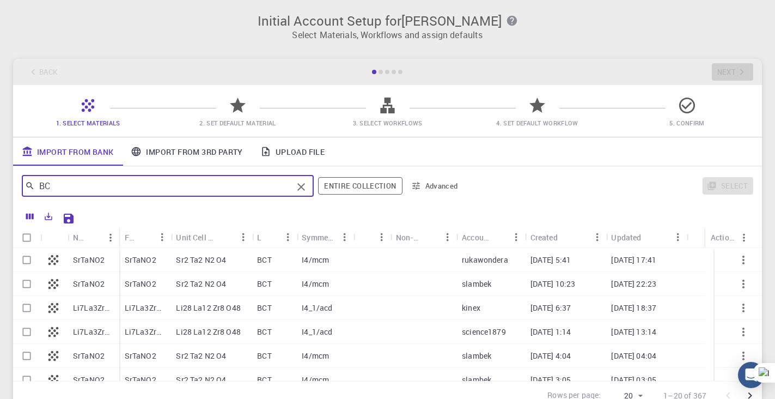
type input "B"
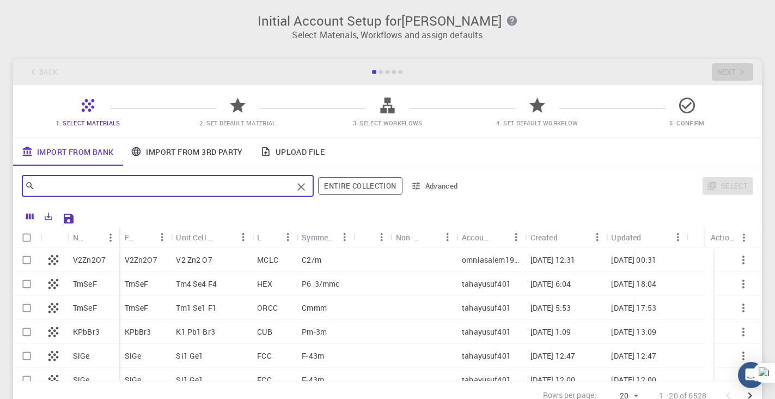
click at [663, 116] on span "5. Confirm" at bounding box center [687, 115] width 141 height 26
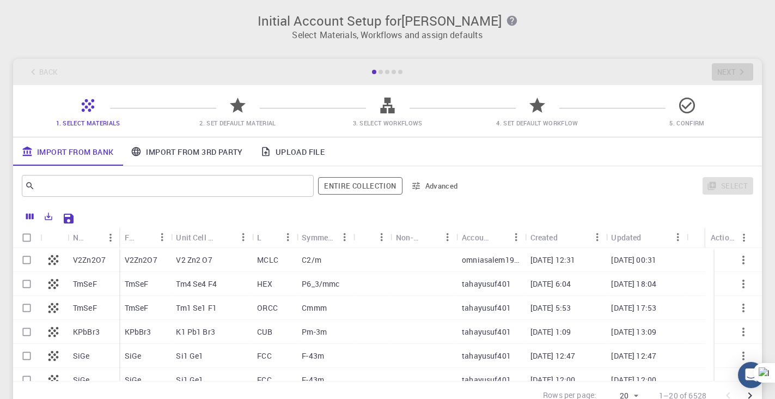
click at [703, 108] on span "5. Confirm" at bounding box center [687, 115] width 141 height 26
click at [685, 108] on icon at bounding box center [687, 106] width 16 height 16
click at [312, 148] on link "Upload File" at bounding box center [293, 151] width 82 height 28
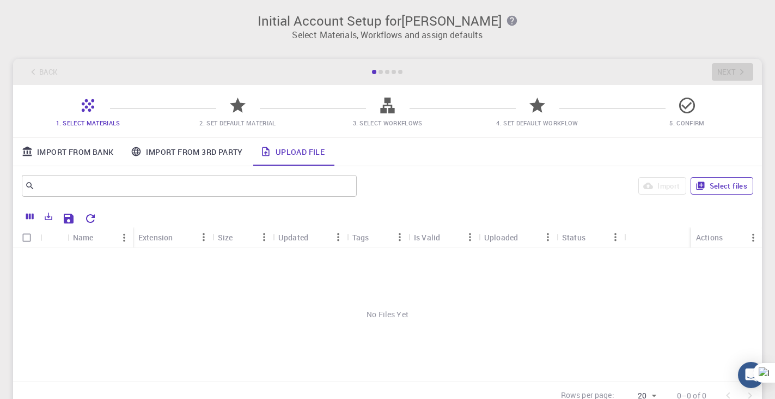
click at [713, 185] on button "Select files" at bounding box center [722, 185] width 63 height 17
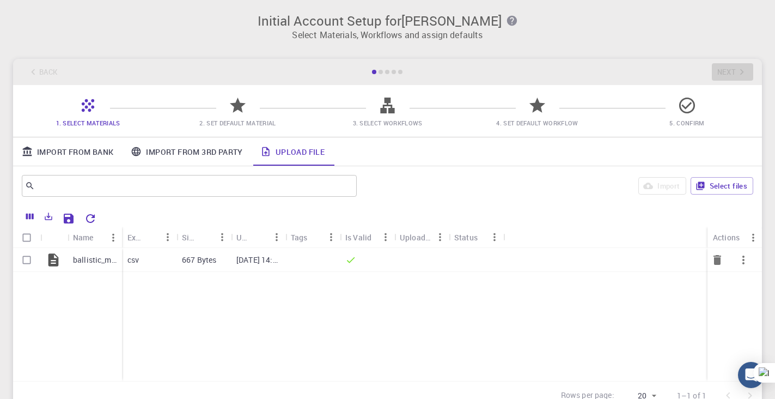
click at [22, 262] on input "Select row" at bounding box center [26, 260] width 21 height 21
checkbox input "true"
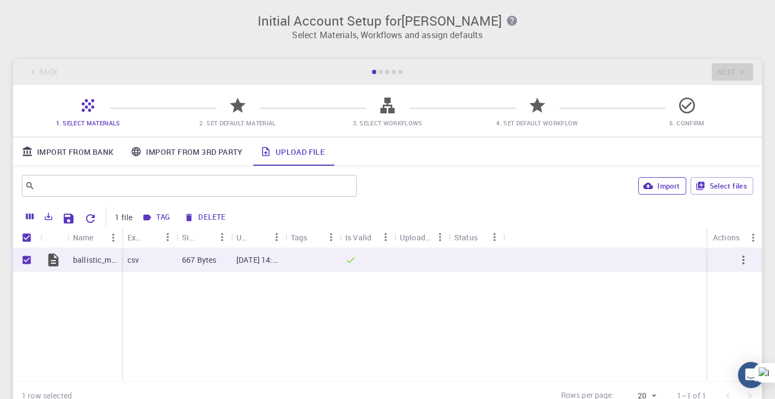
click at [653, 187] on icon "button" at bounding box center [649, 186] width 10 height 7
checkbox input "false"
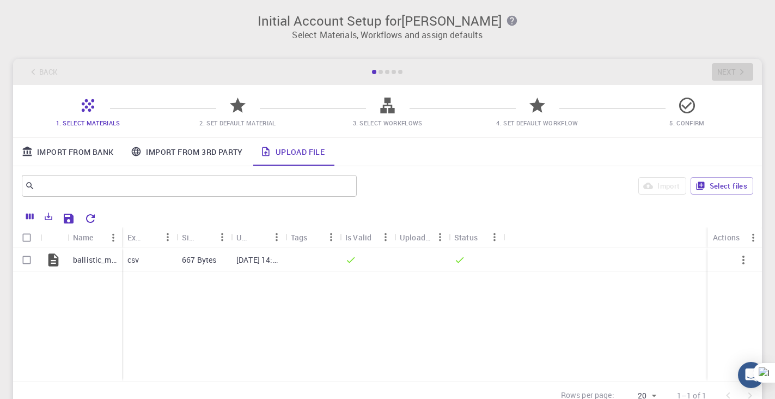
click at [158, 150] on link "Import From 3rd Party" at bounding box center [186, 151] width 129 height 28
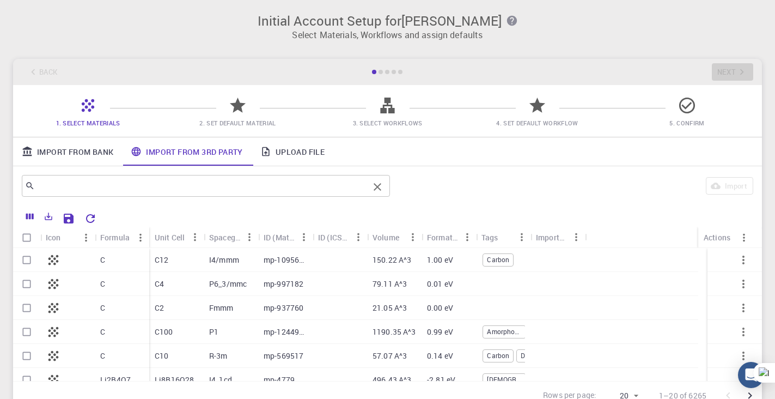
click at [172, 189] on input "text" at bounding box center [202, 185] width 334 height 15
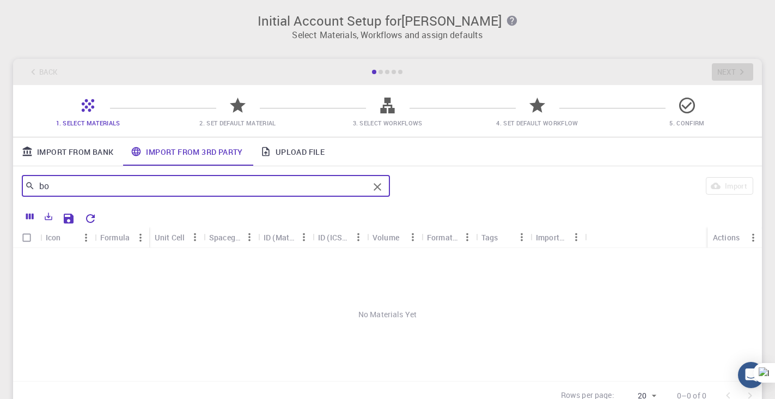
type input "b"
click at [99, 151] on link "Import From Bank" at bounding box center [67, 151] width 109 height 28
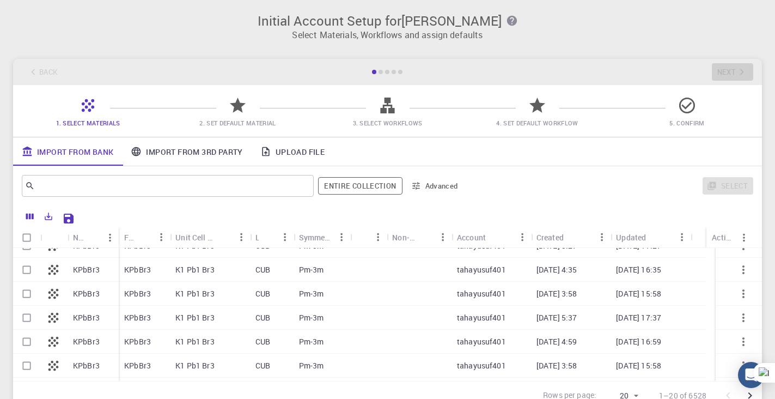
scroll to position [183, 0]
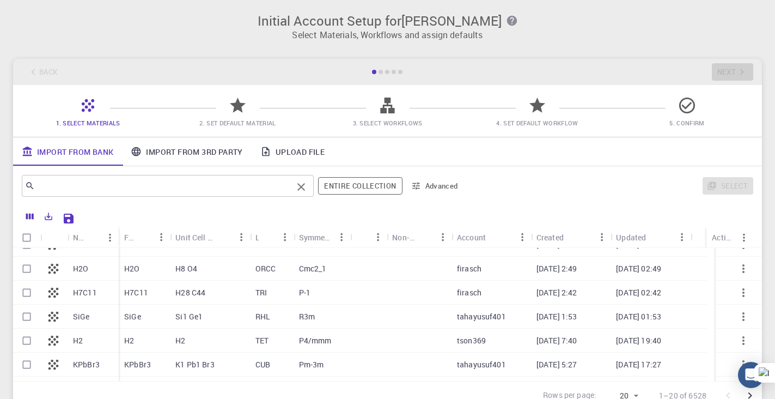
click at [130, 190] on input "text" at bounding box center [164, 185] width 258 height 15
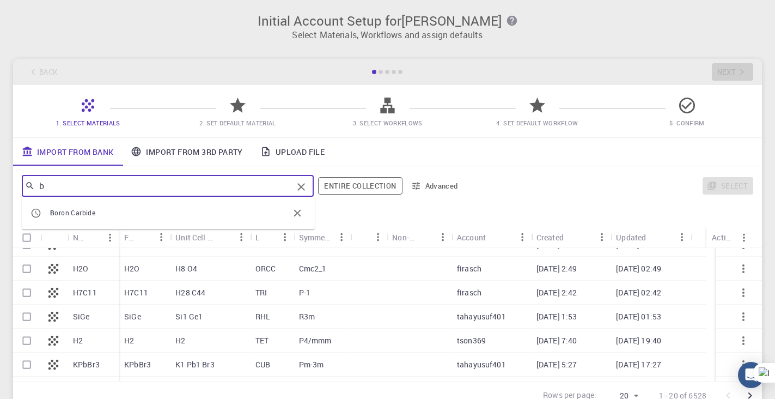
type input "bo"
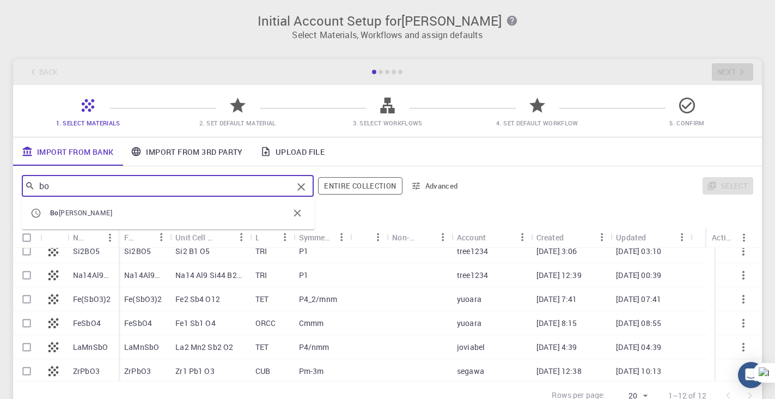
scroll to position [155, 0]
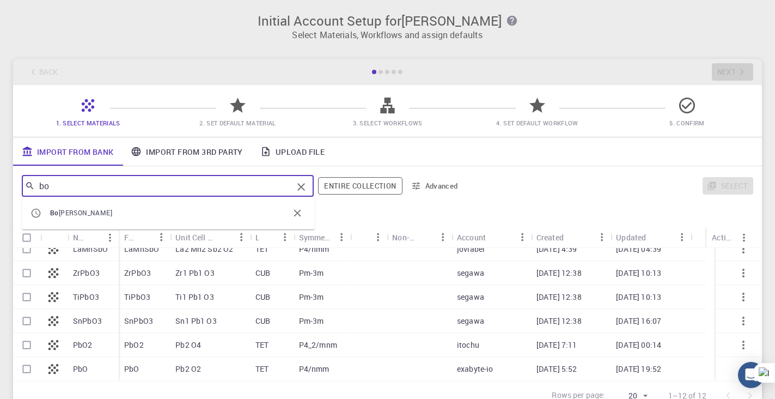
click at [185, 157] on link "Import From 3rd Party" at bounding box center [186, 151] width 129 height 28
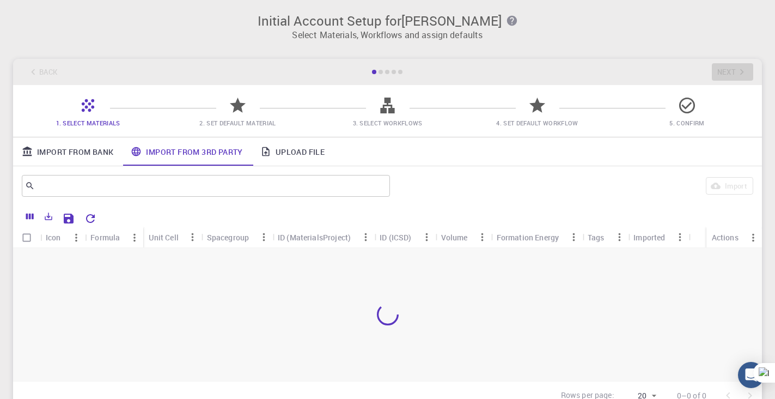
click at [297, 154] on link "Upload File" at bounding box center [293, 151] width 82 height 28
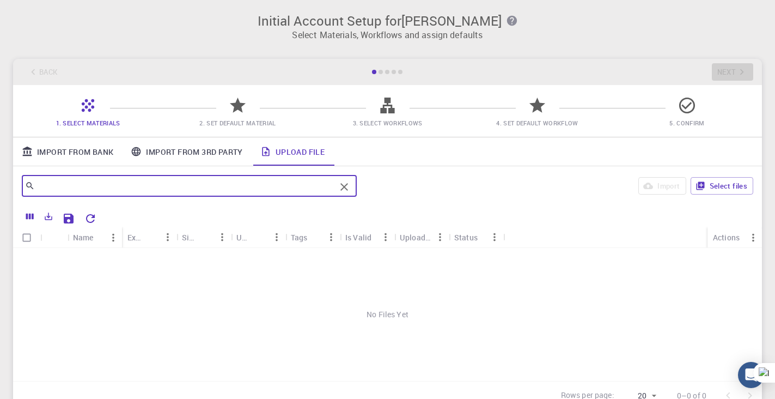
click at [118, 185] on input "text" at bounding box center [185, 185] width 301 height 15
type input "b"
click at [716, 185] on button "Select files" at bounding box center [722, 185] width 63 height 17
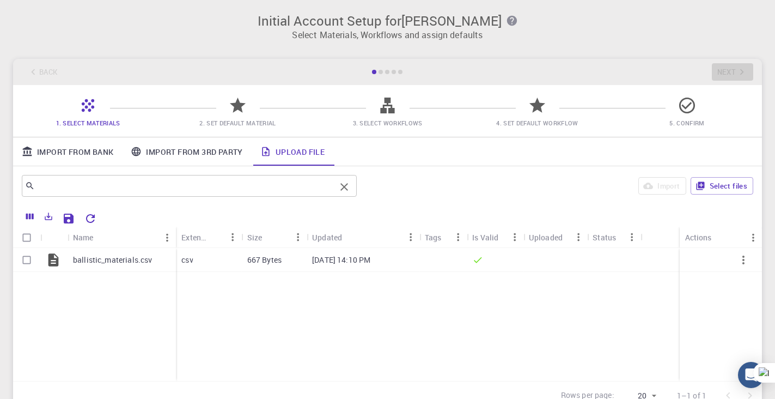
click at [169, 177] on div "​" at bounding box center [189, 186] width 335 height 22
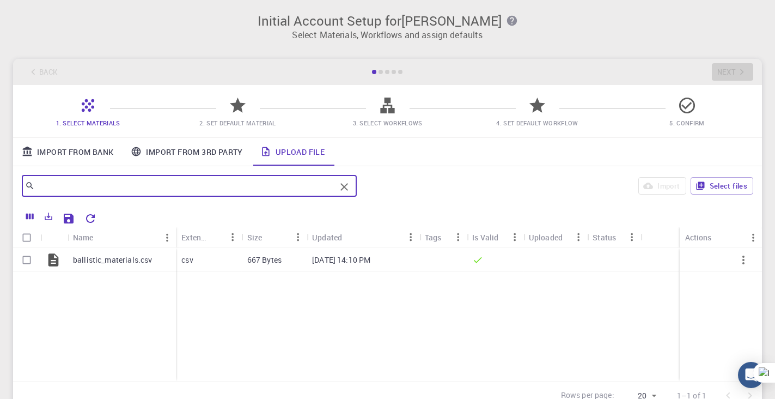
click at [163, 189] on input "text" at bounding box center [185, 185] width 301 height 15
type input "boro"
drag, startPoint x: 348, startPoint y: 190, endPoint x: 340, endPoint y: 189, distance: 8.2
click at [346, 190] on icon "Clear" at bounding box center [344, 186] width 13 height 13
drag, startPoint x: 76, startPoint y: 325, endPoint x: 81, endPoint y: 331, distance: 7.7
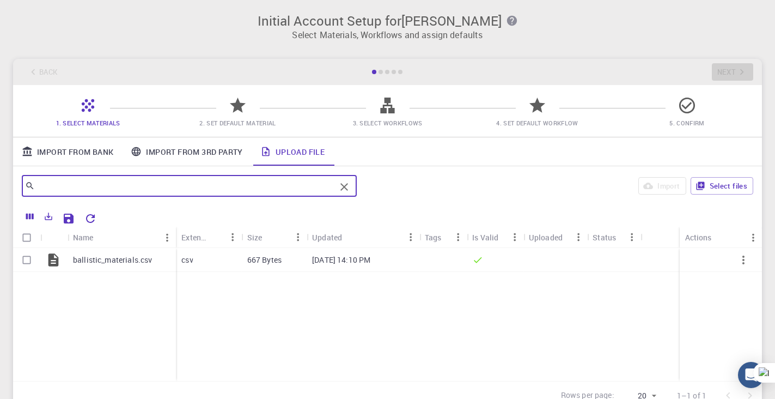
click at [77, 325] on div "ballistic_materials.csv" at bounding box center [94, 314] width 163 height 133
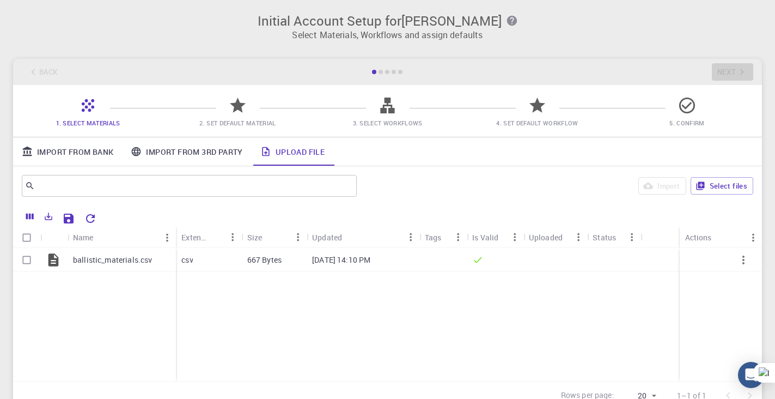
click at [420, 350] on div "ballistic_materials.csv csv 667 Bytes [DATE] 14:10 PM" at bounding box center [387, 314] width 749 height 133
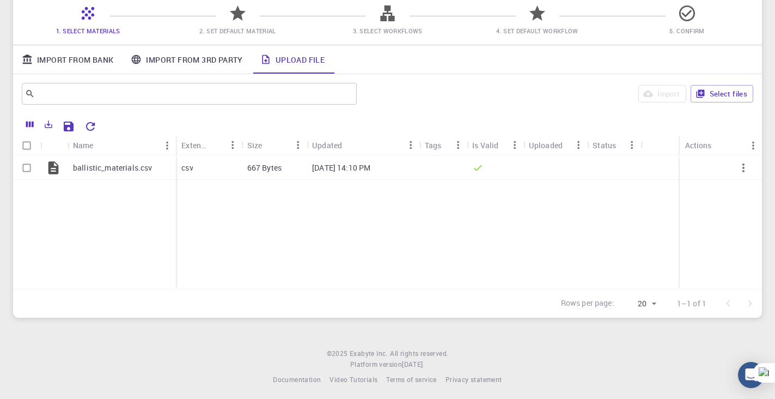
scroll to position [96, 0]
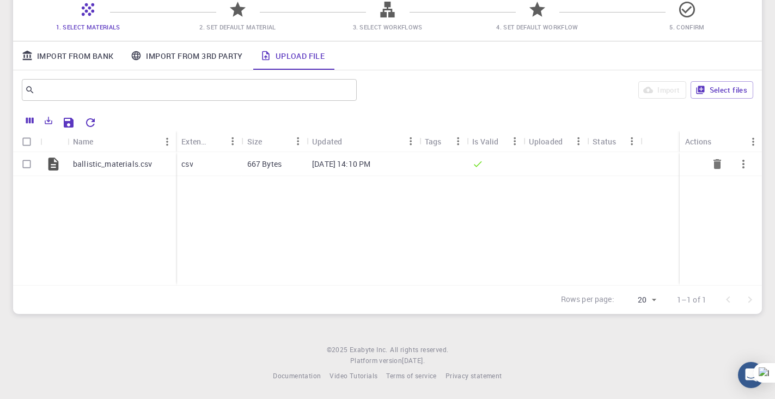
click at [746, 162] on icon "button" at bounding box center [743, 163] width 13 height 13
click at [724, 195] on icon at bounding box center [726, 191] width 10 height 10
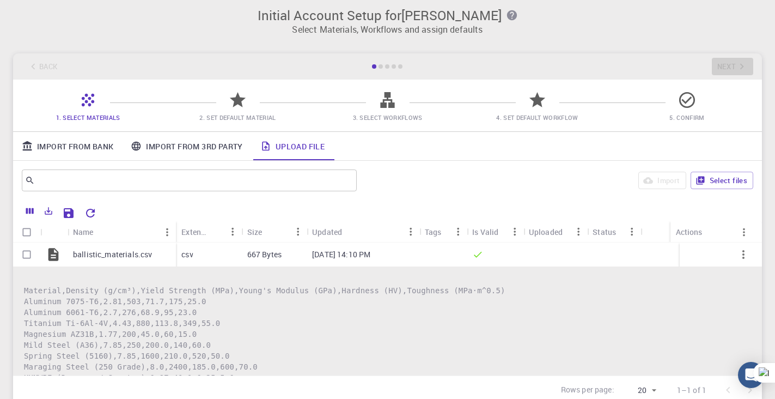
scroll to position [0, 0]
